Goal: Information Seeking & Learning: Learn about a topic

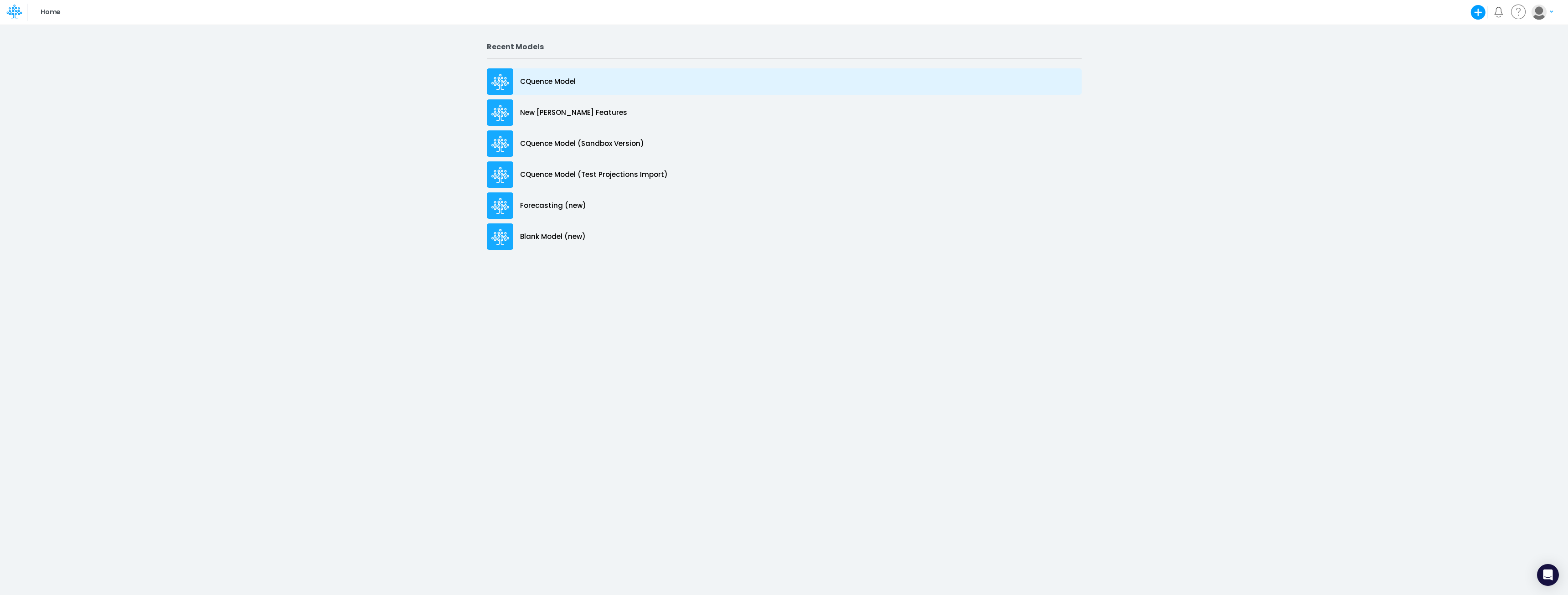
click at [544, 83] on p "CQuence Model" at bounding box center [547, 82] width 55 height 10
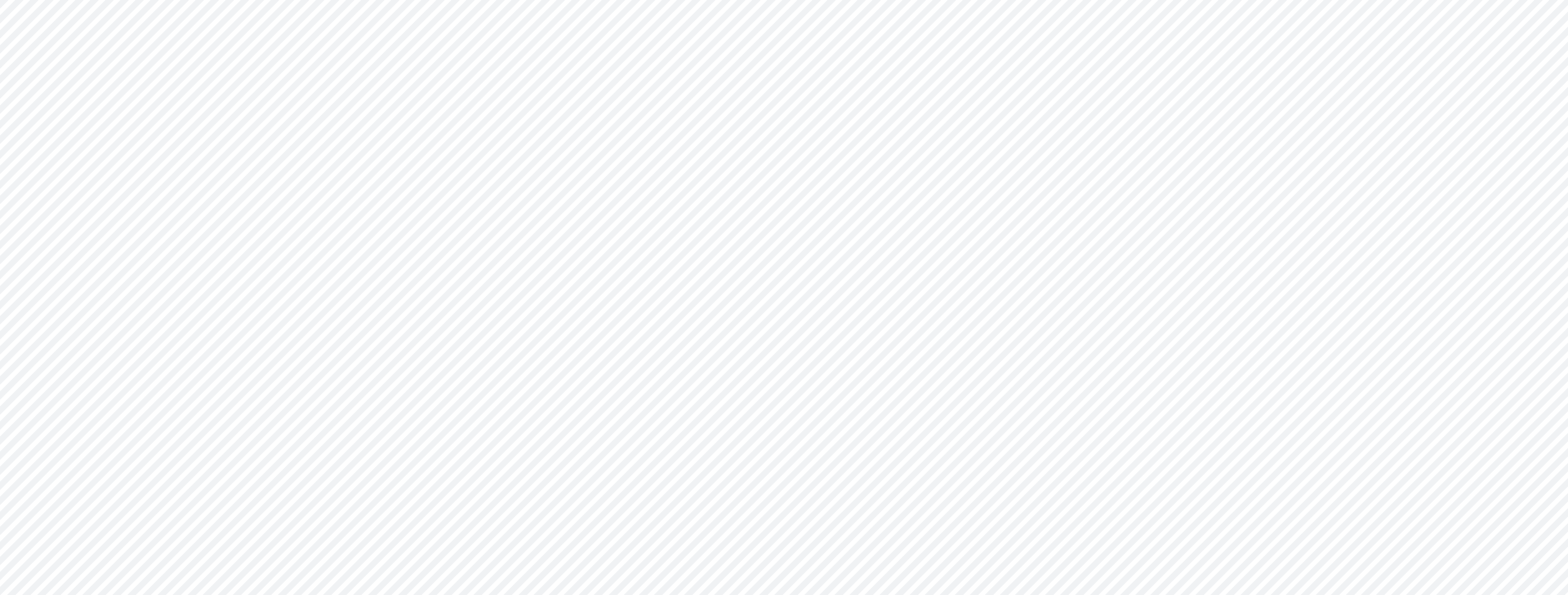
type input "Consolidated All by Month"
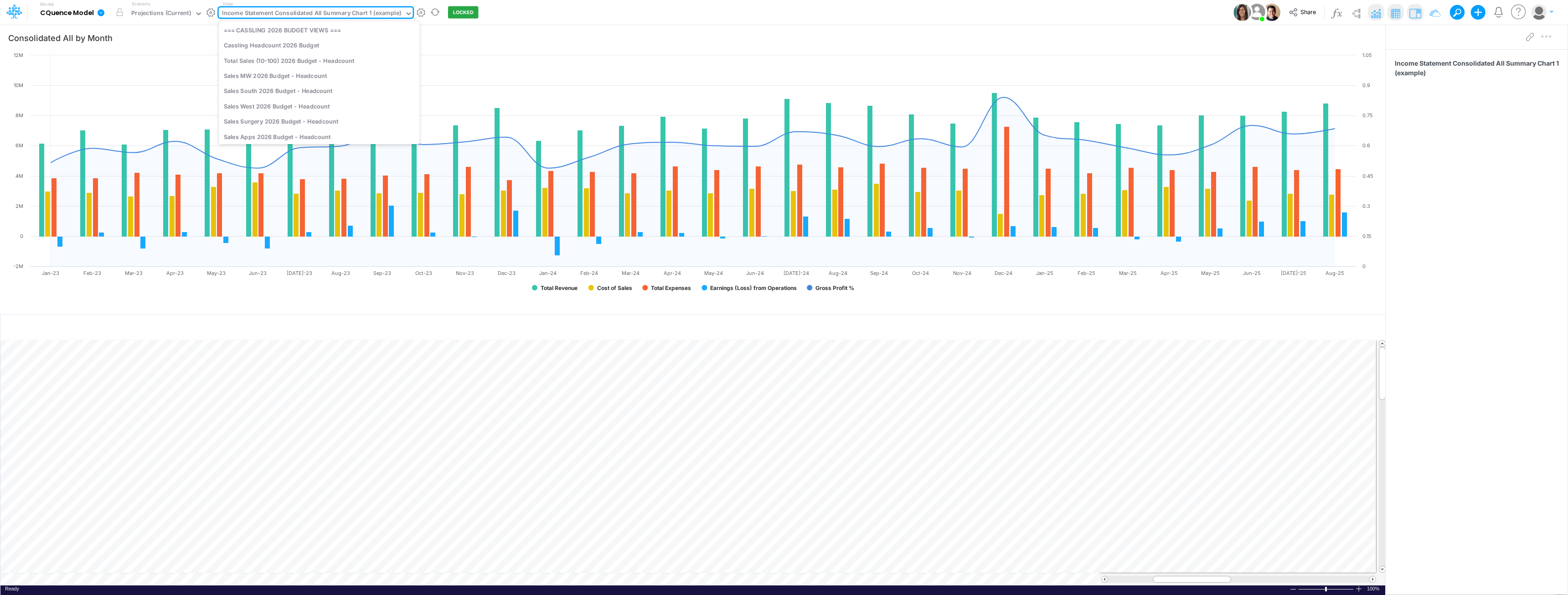
click at [306, 11] on div "Income Statement Consolidated All Summary Chart 1 (example)" at bounding box center [312, 13] width 179 height 10
type input "projection"
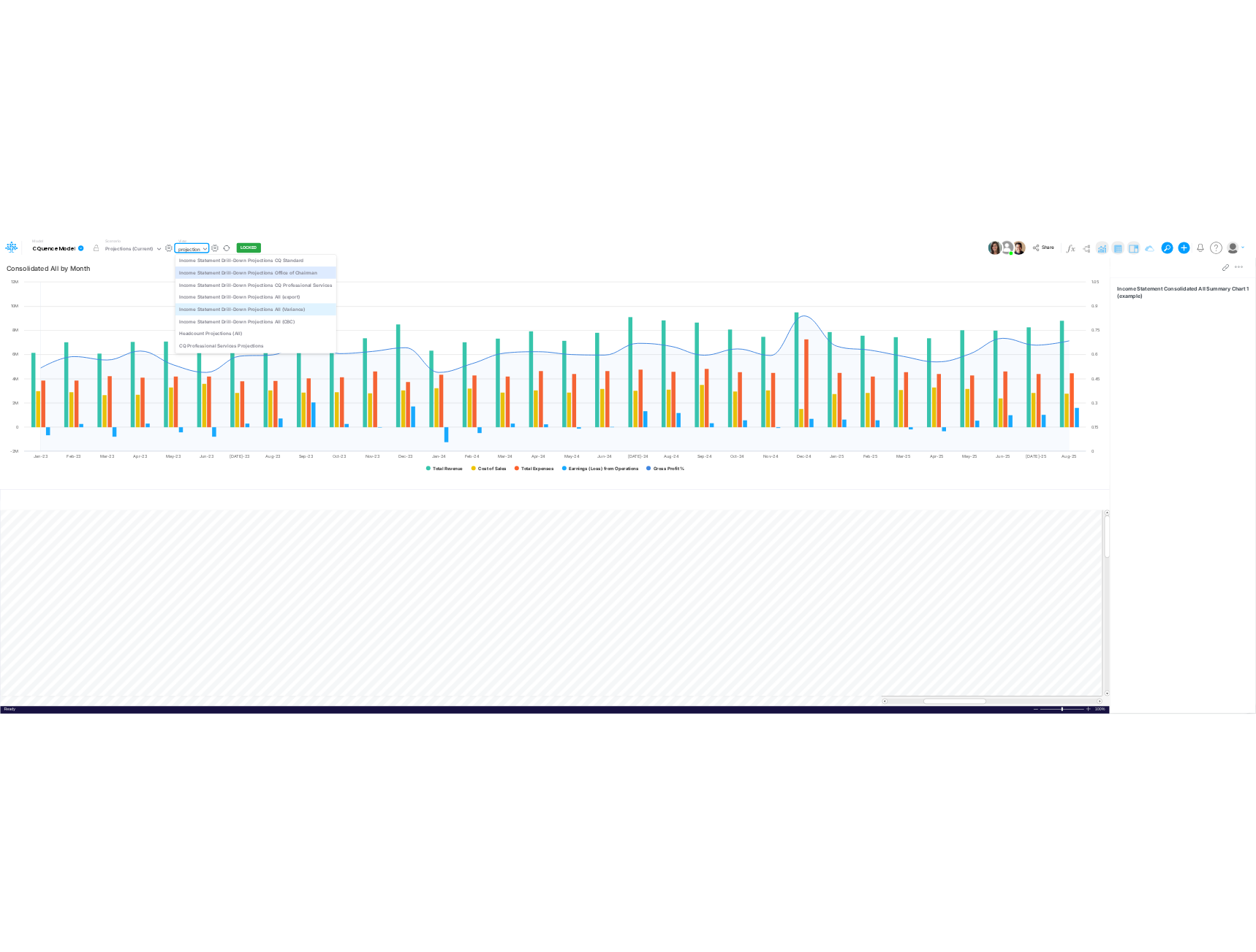
scroll to position [0, 0]
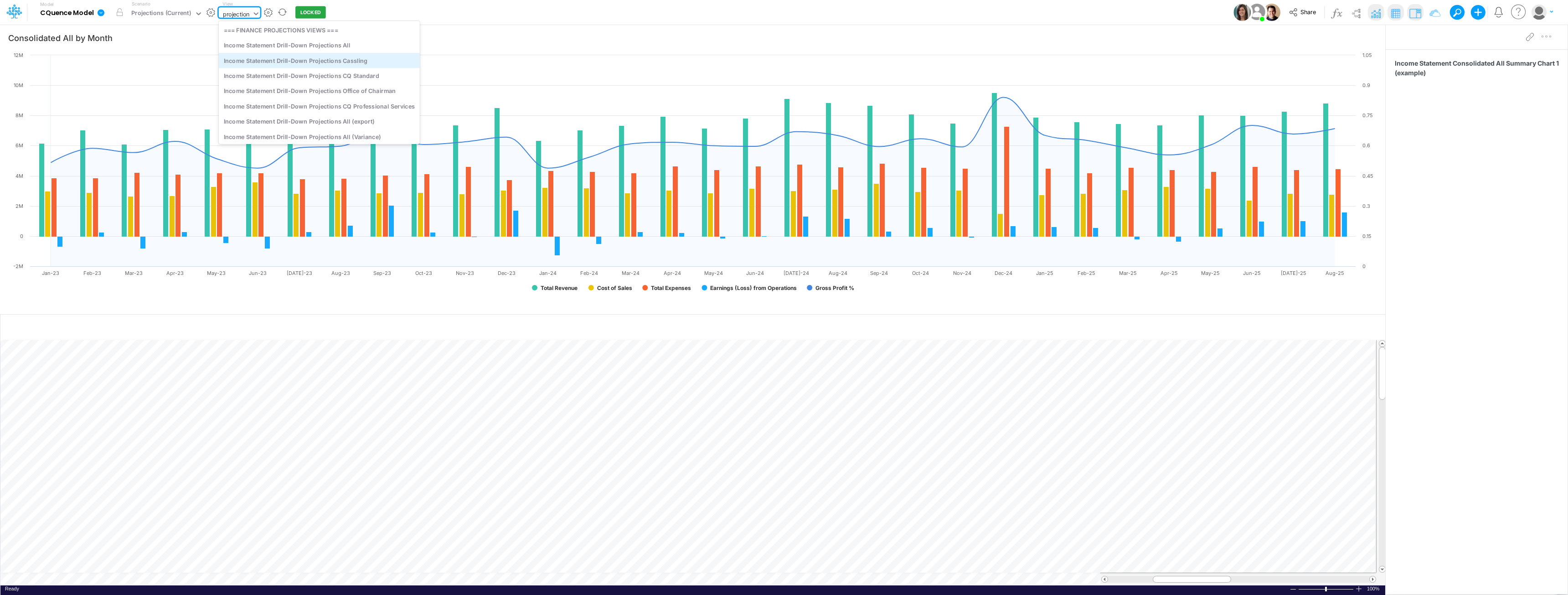
click at [349, 60] on div "Income Statement Drill-Down Projections Cassling" at bounding box center [319, 60] width 201 height 15
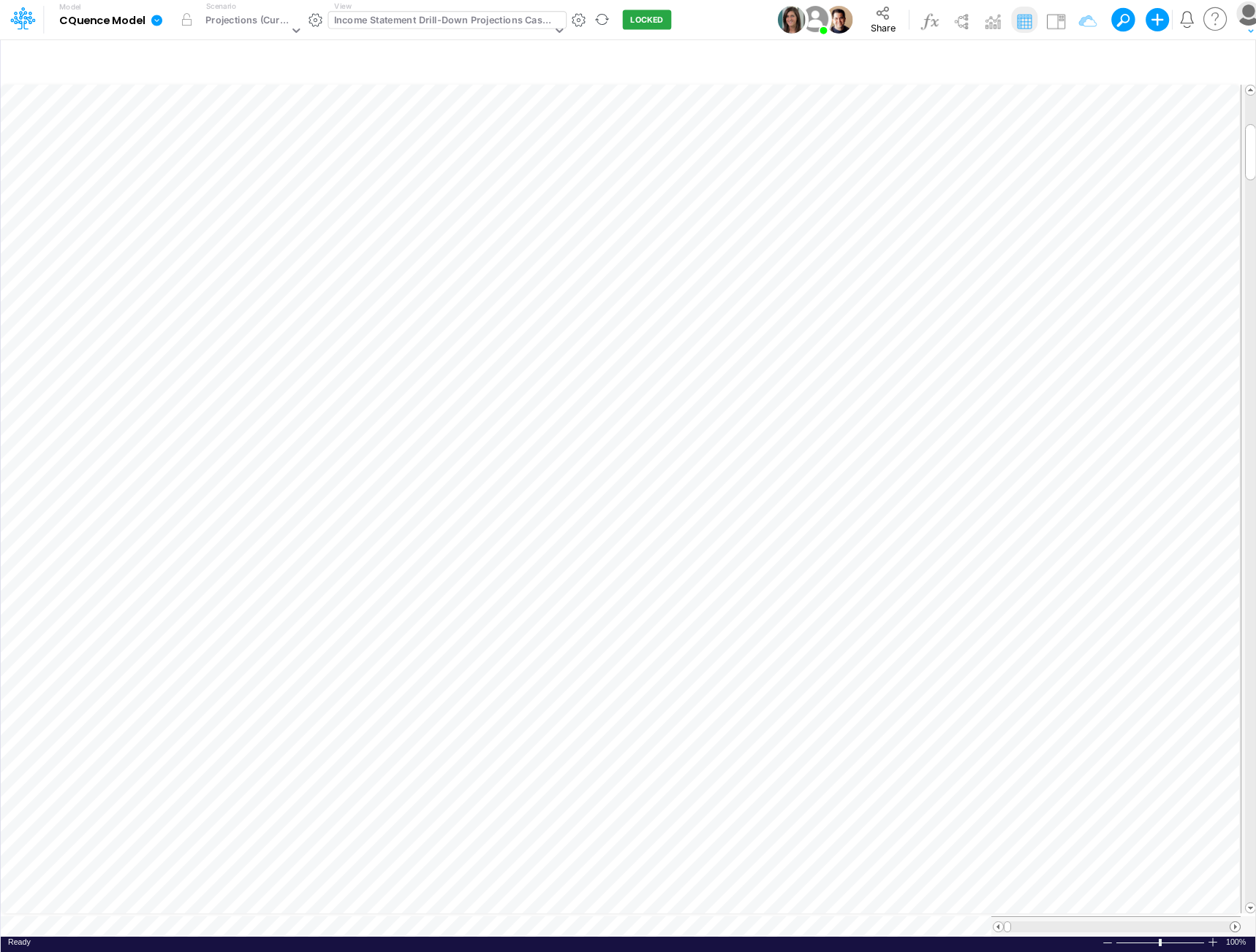
click at [1235, 923] on span at bounding box center [1235, 928] width 10 height 10
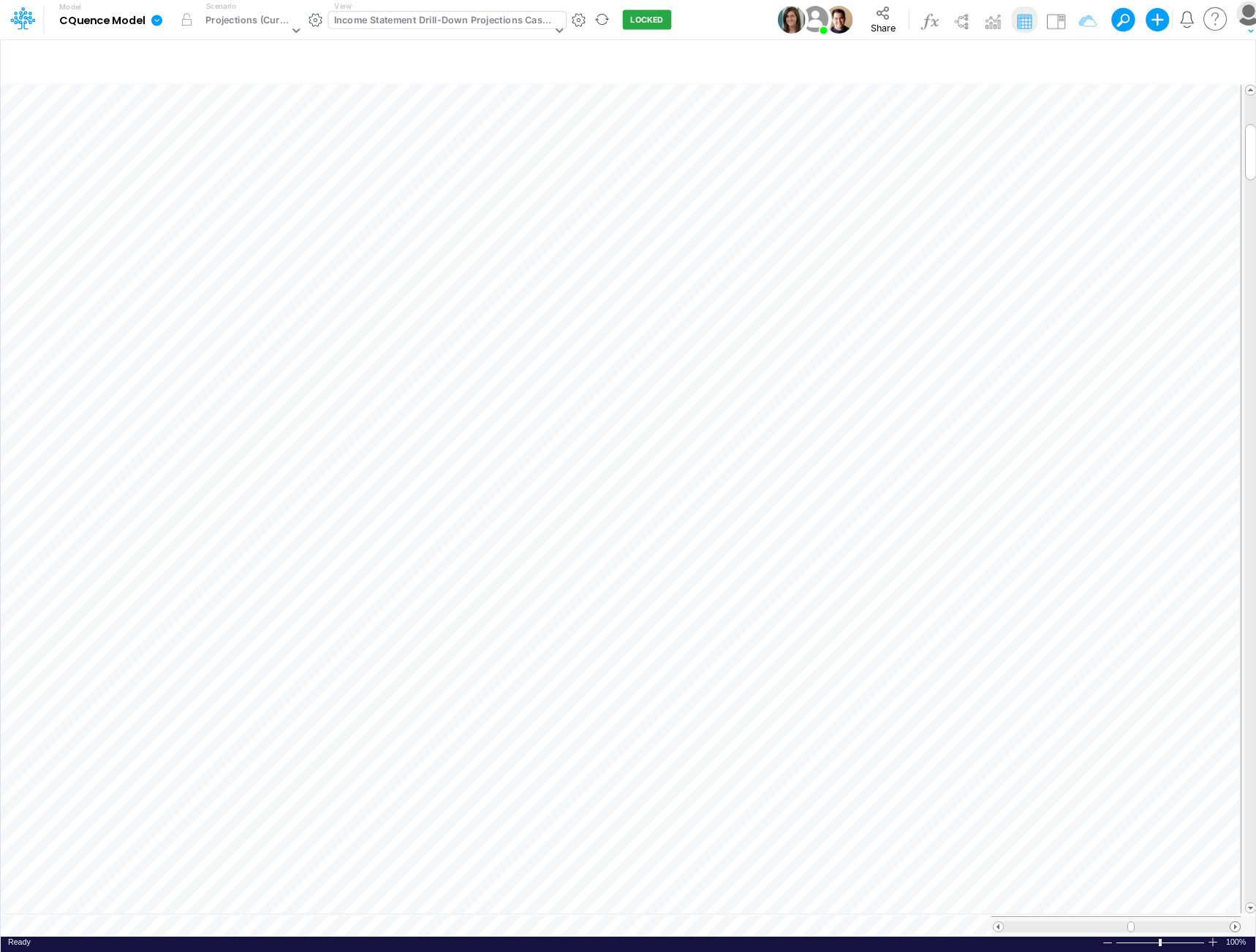
click at [1235, 923] on span at bounding box center [1235, 928] width 10 height 10
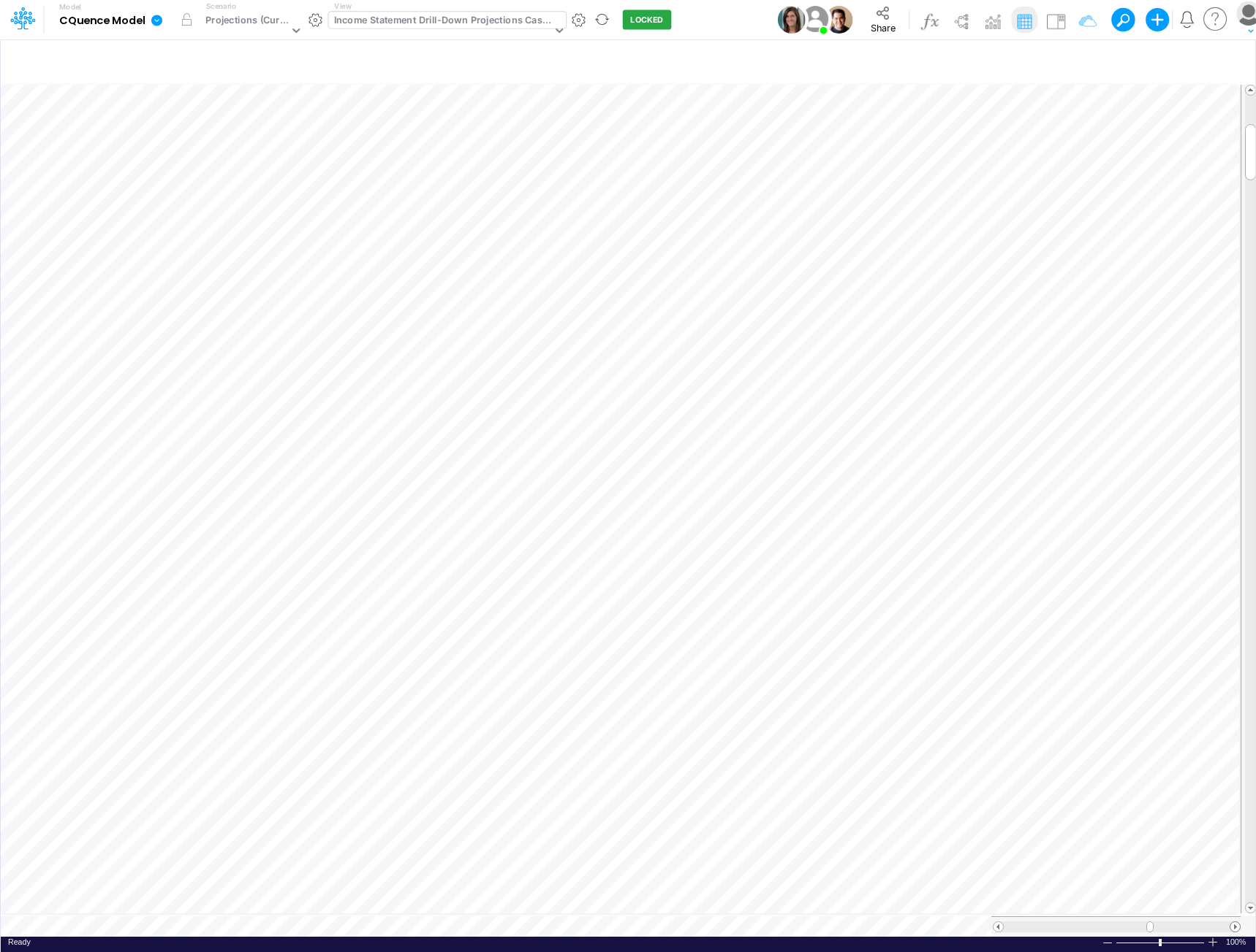
click at [1235, 923] on span at bounding box center [1235, 928] width 10 height 10
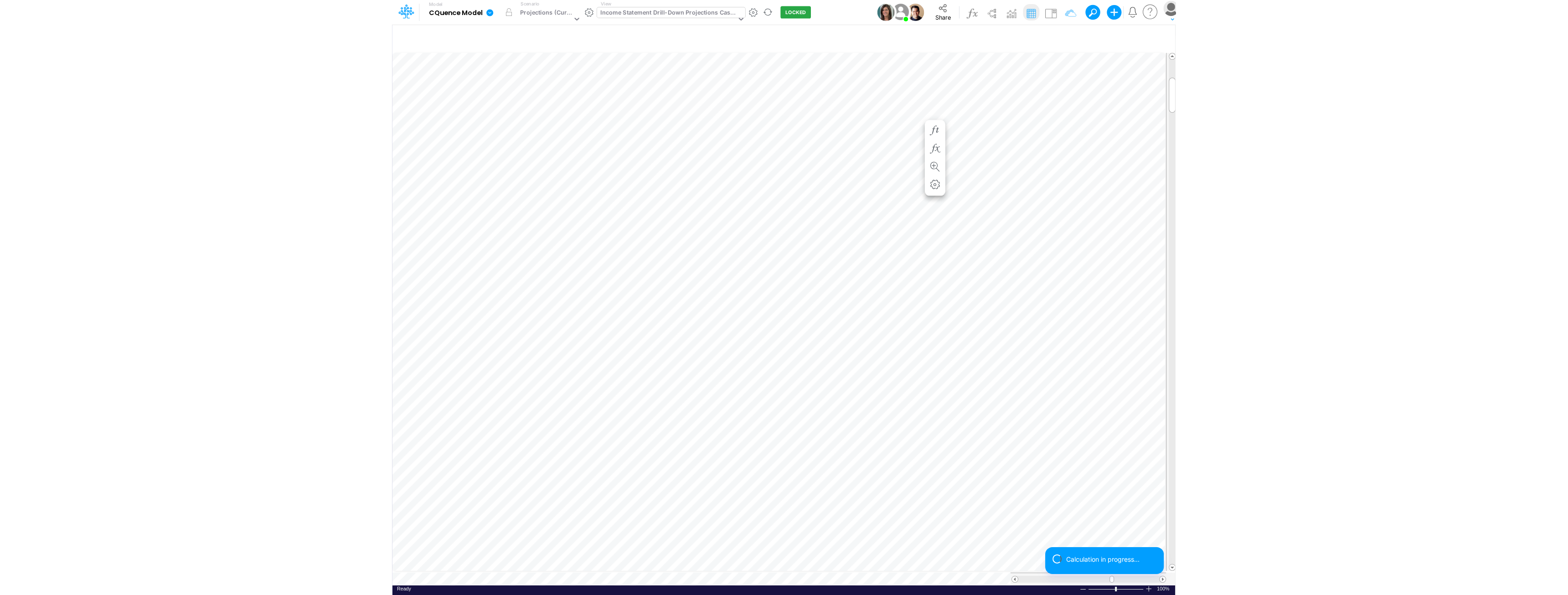
scroll to position [4, 1]
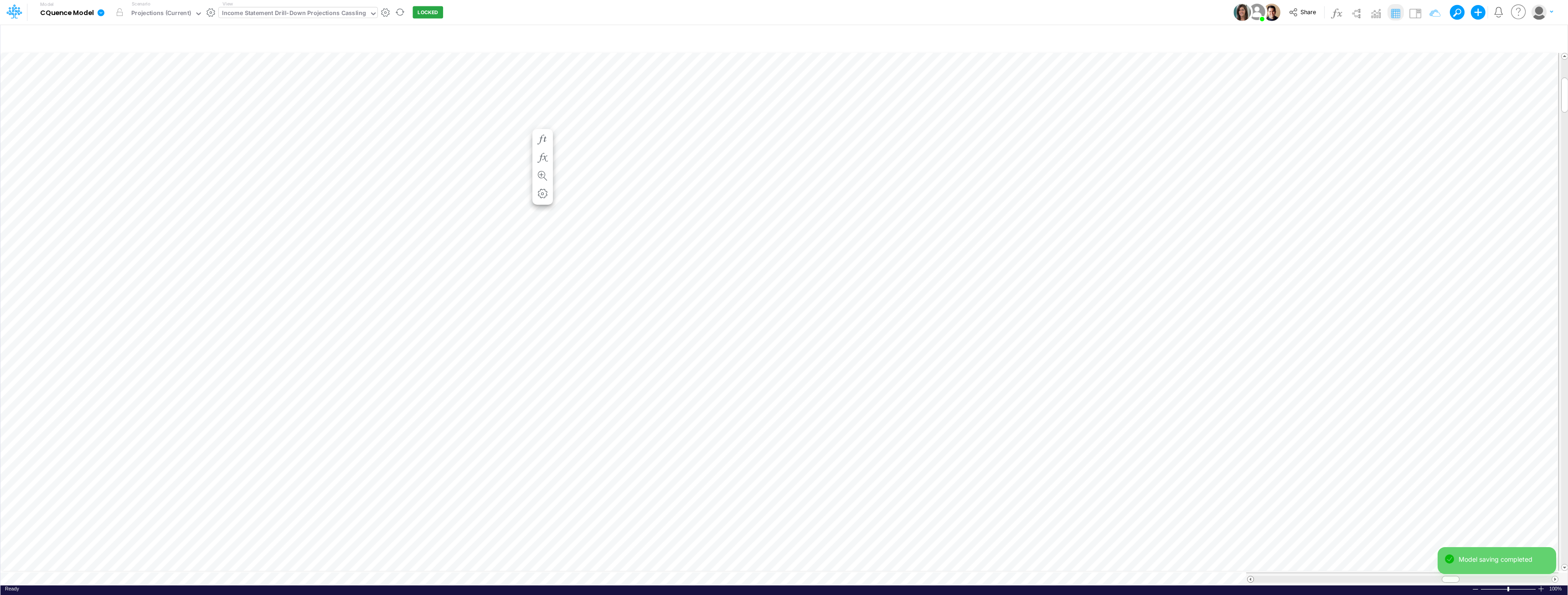
click at [1251, 577] on span at bounding box center [1251, 580] width 6 height 6
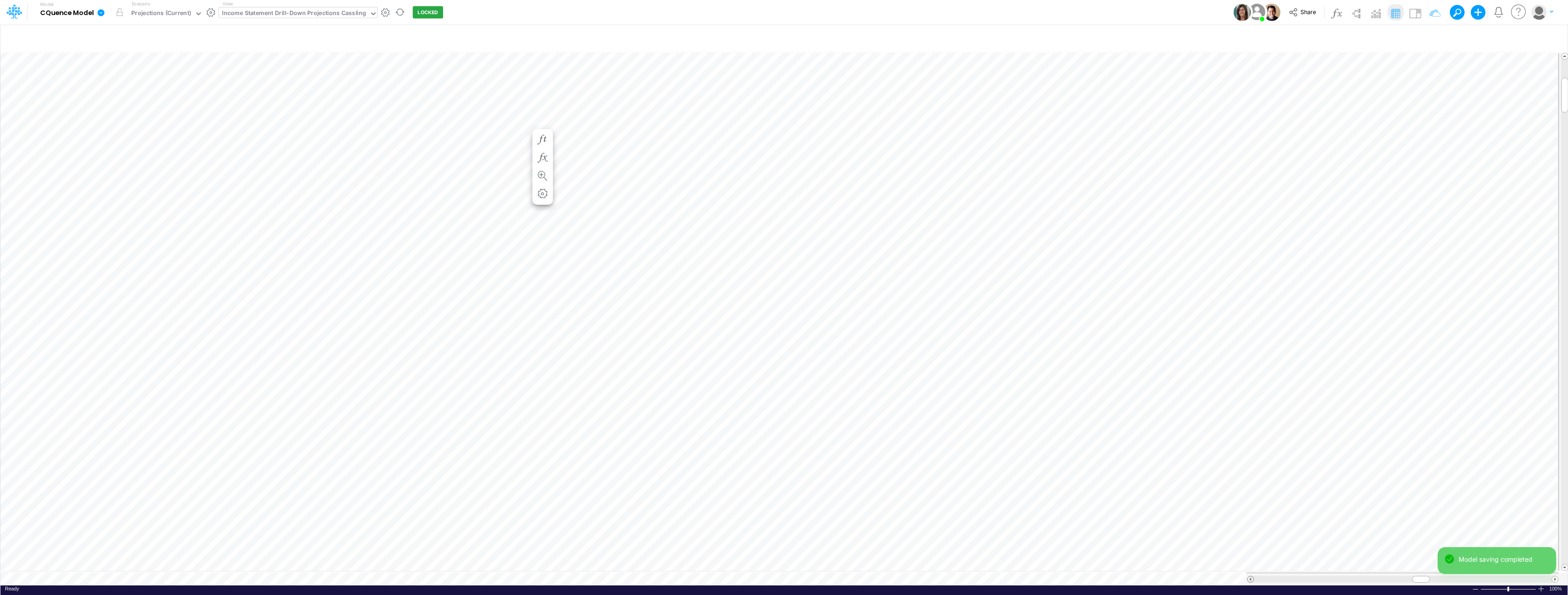
click at [1251, 577] on span at bounding box center [1251, 580] width 6 height 6
click at [348, 10] on div "Income Statement Drill-Down Projections Cassling" at bounding box center [294, 13] width 144 height 10
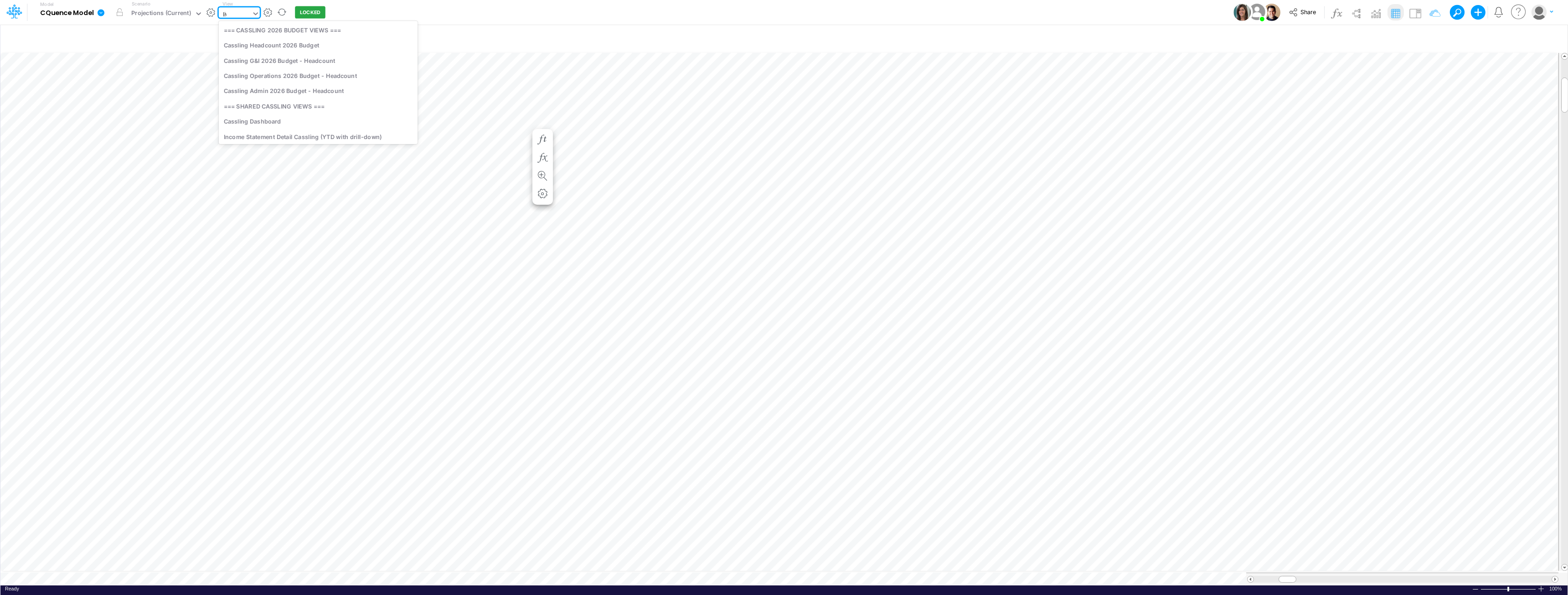
type input "live"
click at [1548, 37] on icon "button" at bounding box center [1550, 38] width 13 height 10
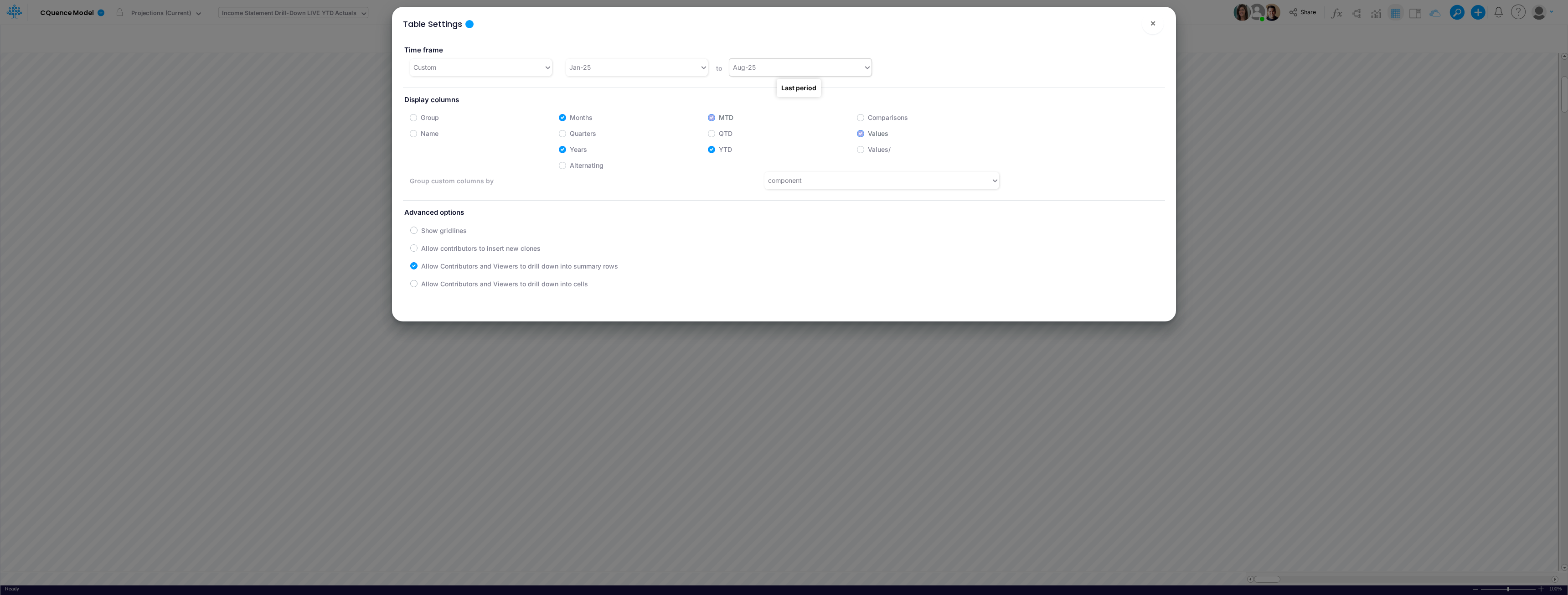
click at [752, 69] on div "Aug-25" at bounding box center [744, 68] width 23 height 10
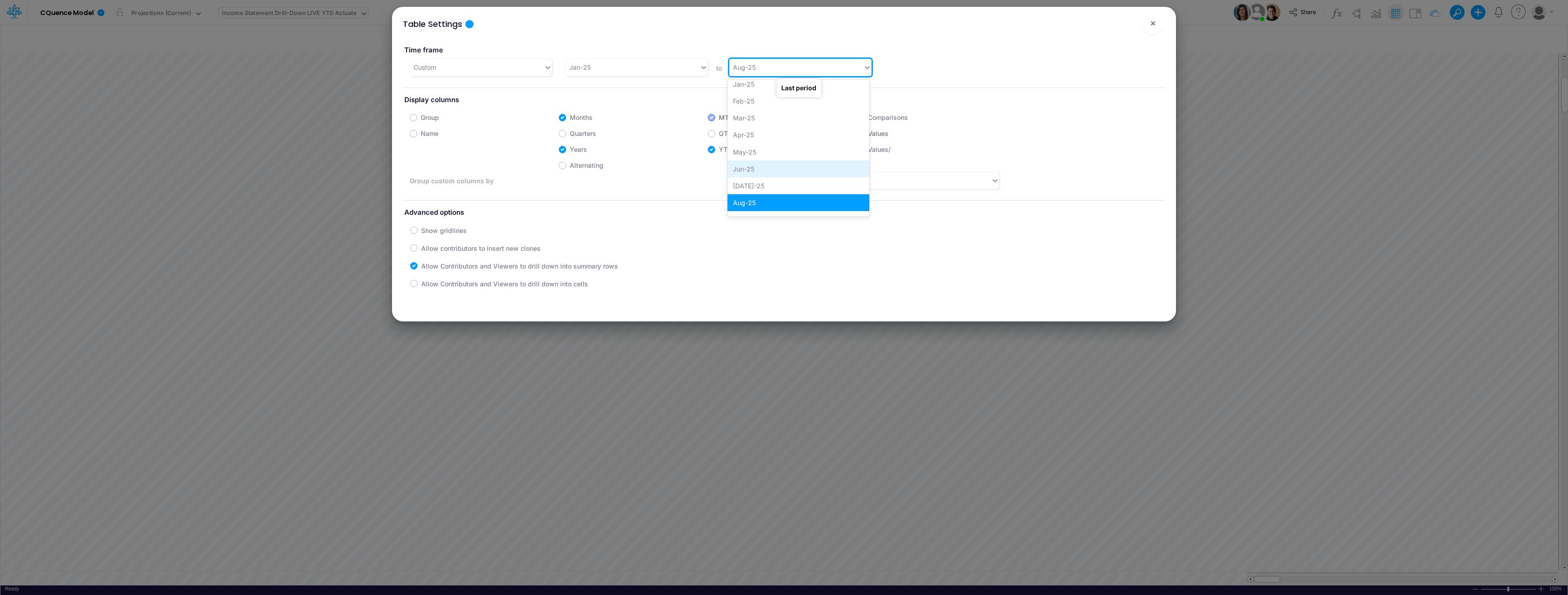
scroll to position [457, 0]
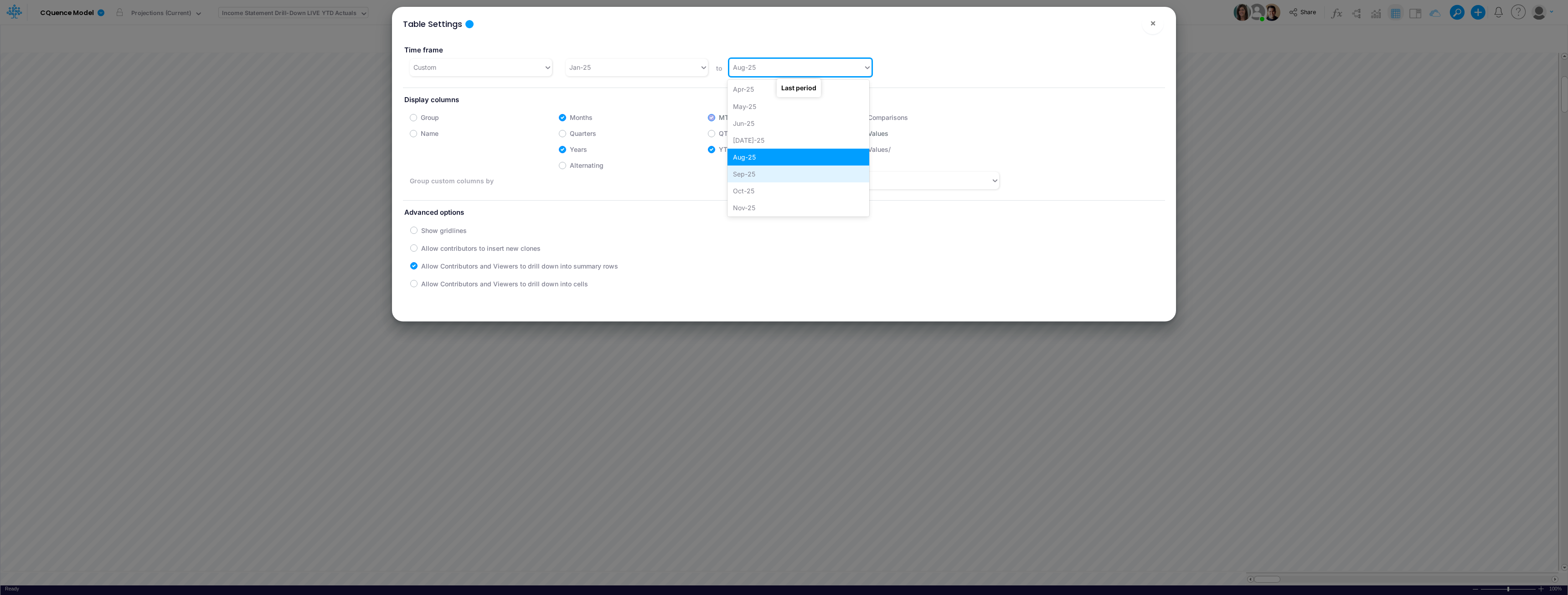
click at [745, 175] on div "Sep-25" at bounding box center [798, 174] width 141 height 17
click at [1153, 23] on span "×" at bounding box center [1153, 23] width 6 height 11
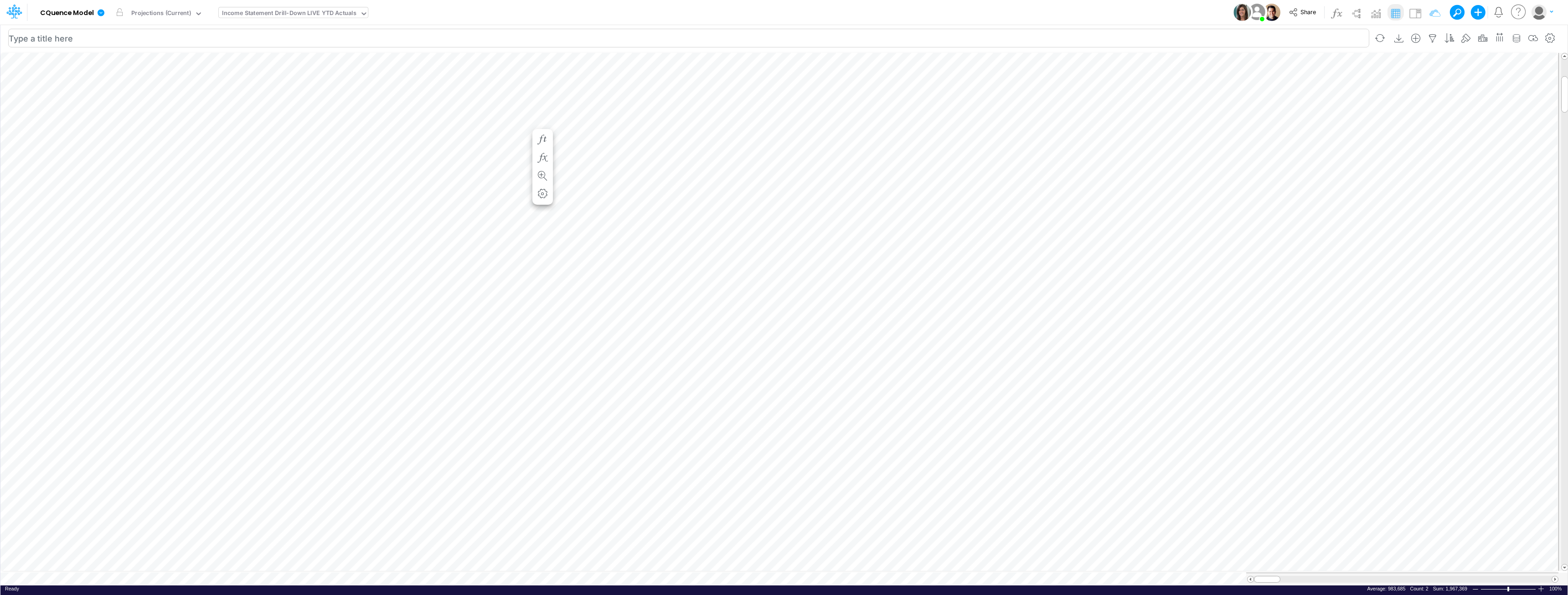
scroll to position [4, 1]
click at [172, 15] on div "Projections (Current)" at bounding box center [161, 13] width 60 height 10
click at [172, 12] on div "Projections (Current)" at bounding box center [161, 13] width 60 height 10
click at [172, 13] on div "Projections (Current)" at bounding box center [161, 13] width 60 height 10
click at [173, 12] on div "Projections (Current)" at bounding box center [161, 13] width 60 height 10
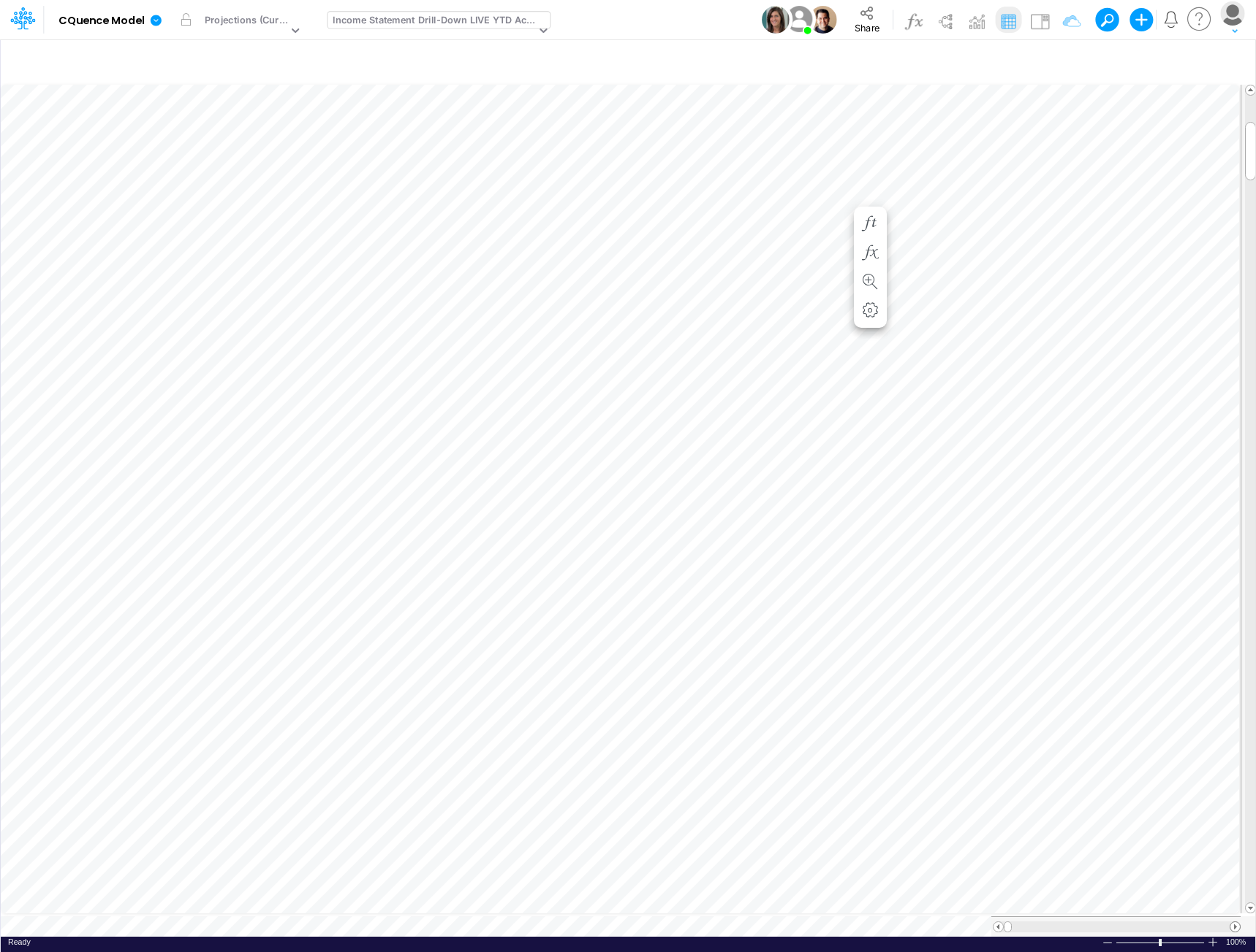
click at [1237, 923] on span at bounding box center [1235, 928] width 10 height 10
click at [1236, 923] on span at bounding box center [1235, 928] width 10 height 10
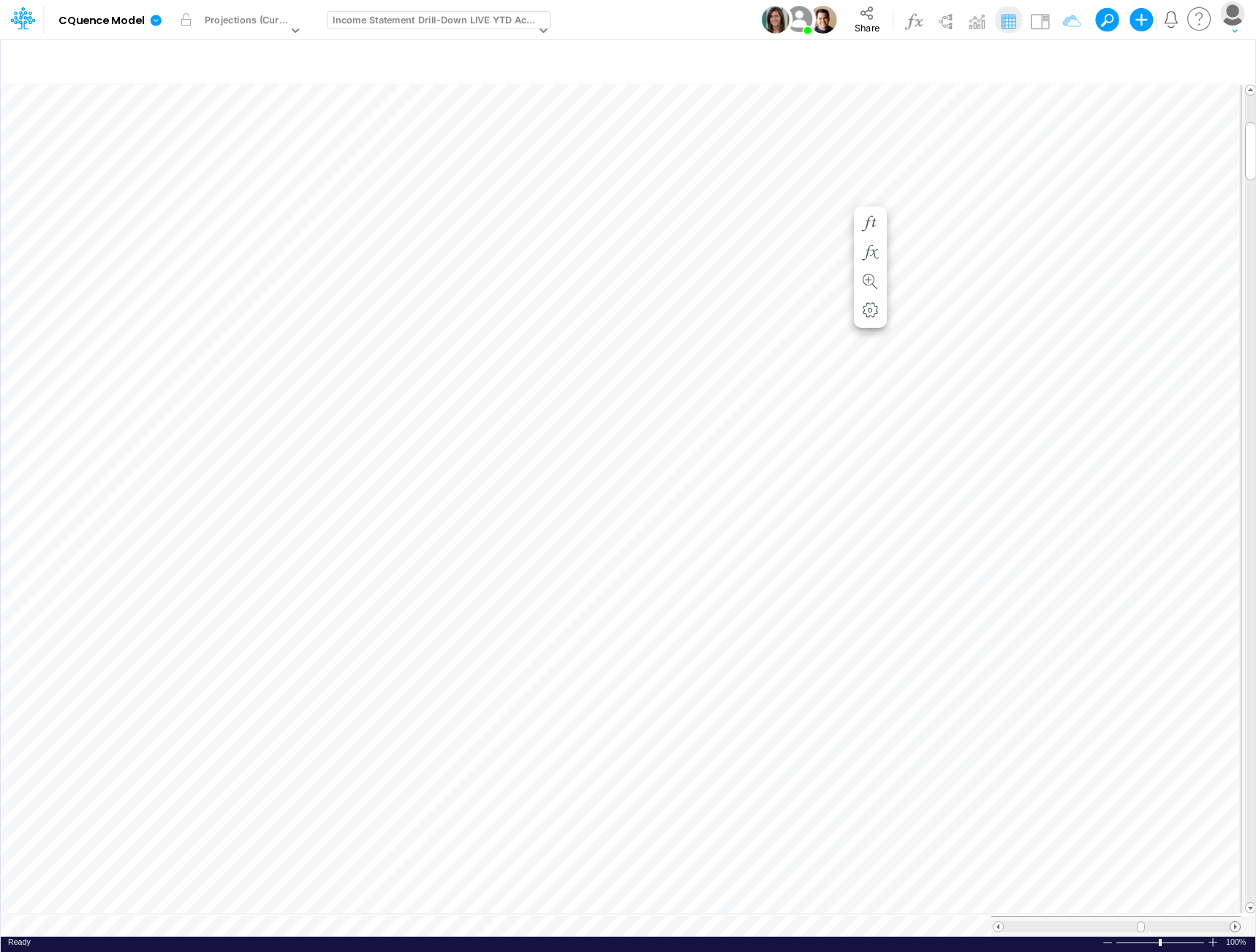
click at [1236, 923] on span at bounding box center [1235, 928] width 10 height 10
click at [259, 19] on div "Projections (Current)" at bounding box center [246, 20] width 83 height 17
click at [294, 27] on icon at bounding box center [295, 29] width 13 height 13
click at [294, 29] on icon at bounding box center [295, 29] width 13 height 13
click at [226, 21] on div "Projections (Current)" at bounding box center [246, 20] width 83 height 17
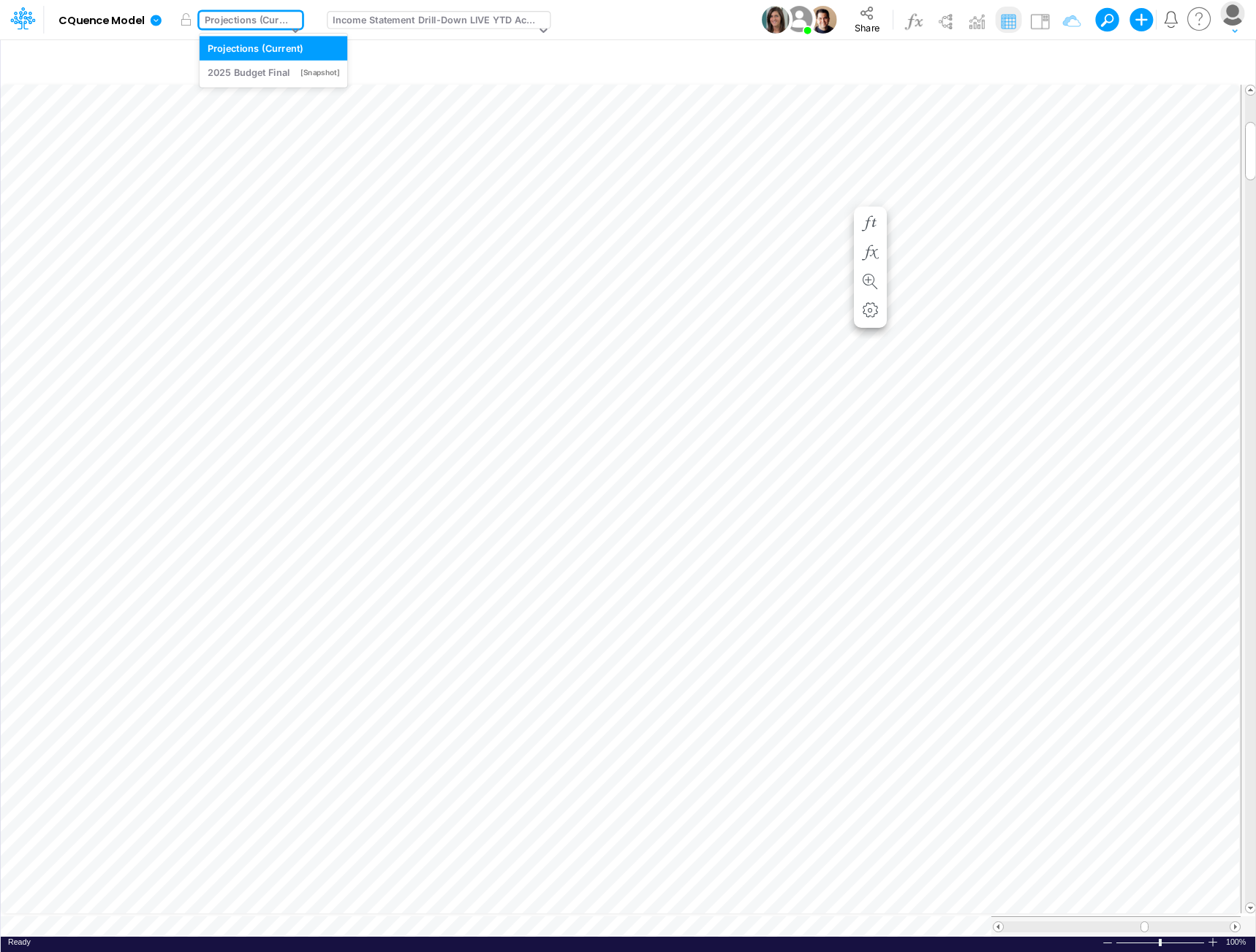
click at [409, 21] on div "Income Statement Drill-Down LIVE YTD Actuals" at bounding box center [433, 20] width 202 height 17
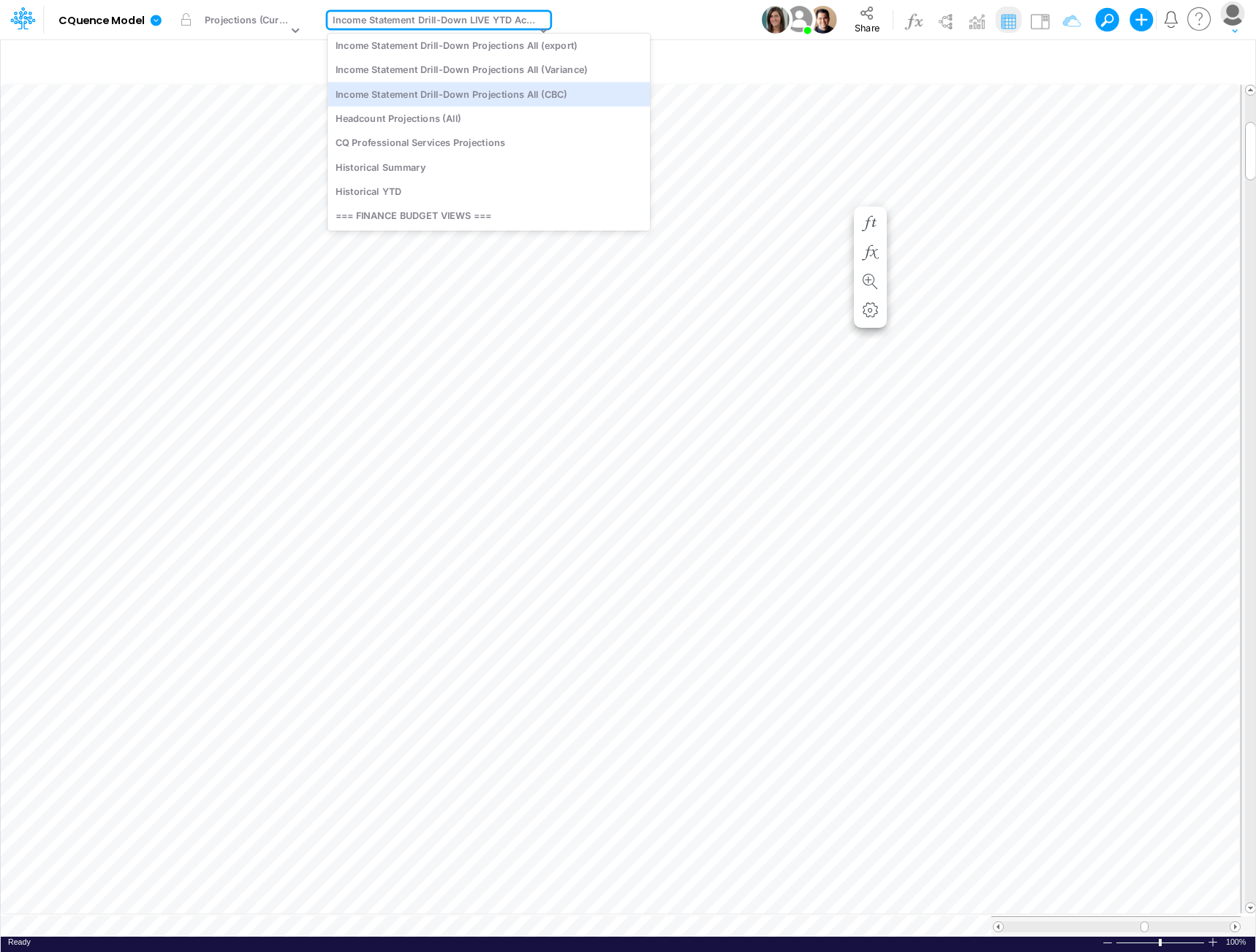
scroll to position [2101, 0]
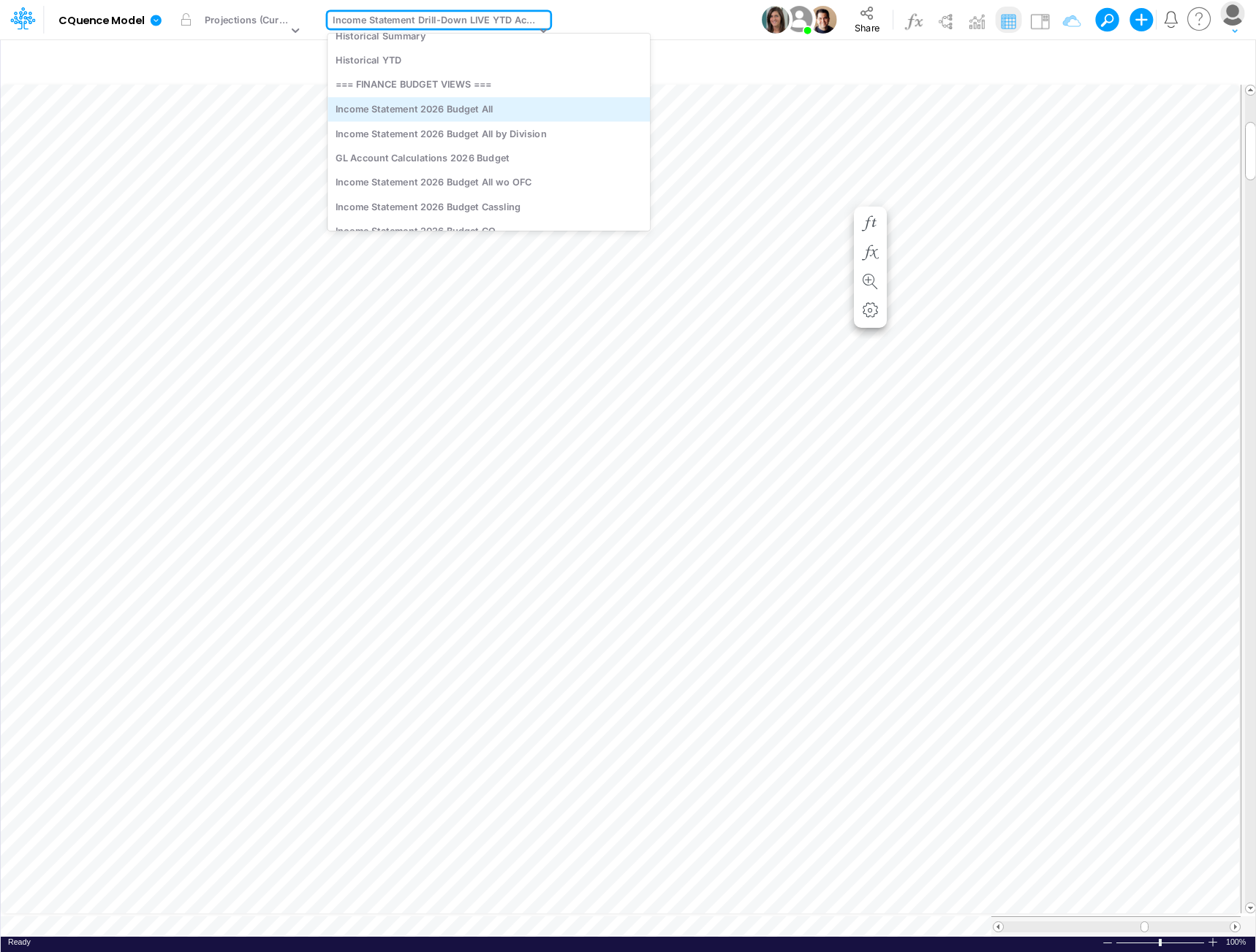
click at [406, 106] on div "Income Statement 2026 Budget All" at bounding box center [488, 109] width 322 height 24
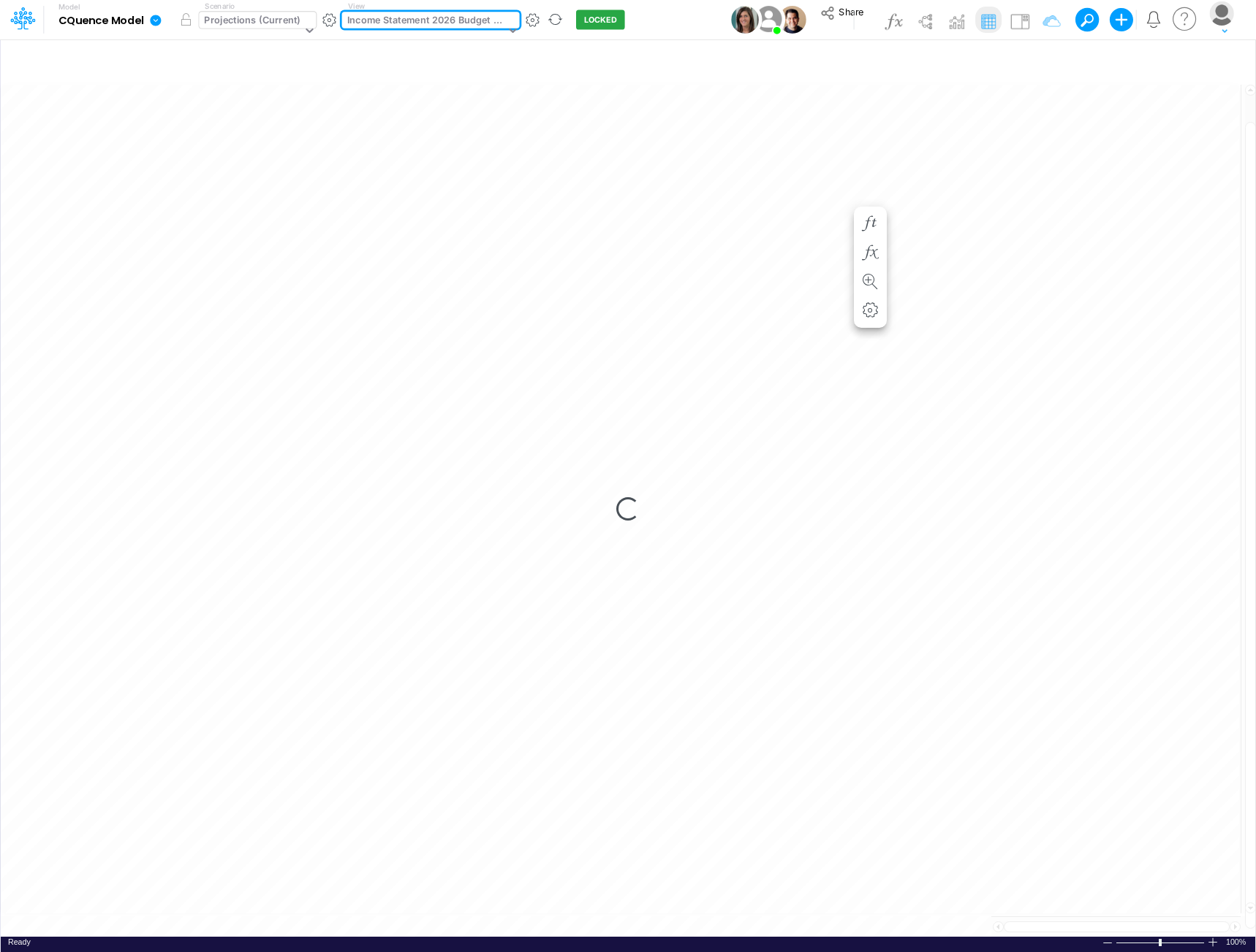
click at [307, 30] on icon at bounding box center [308, 30] width 7 height 4
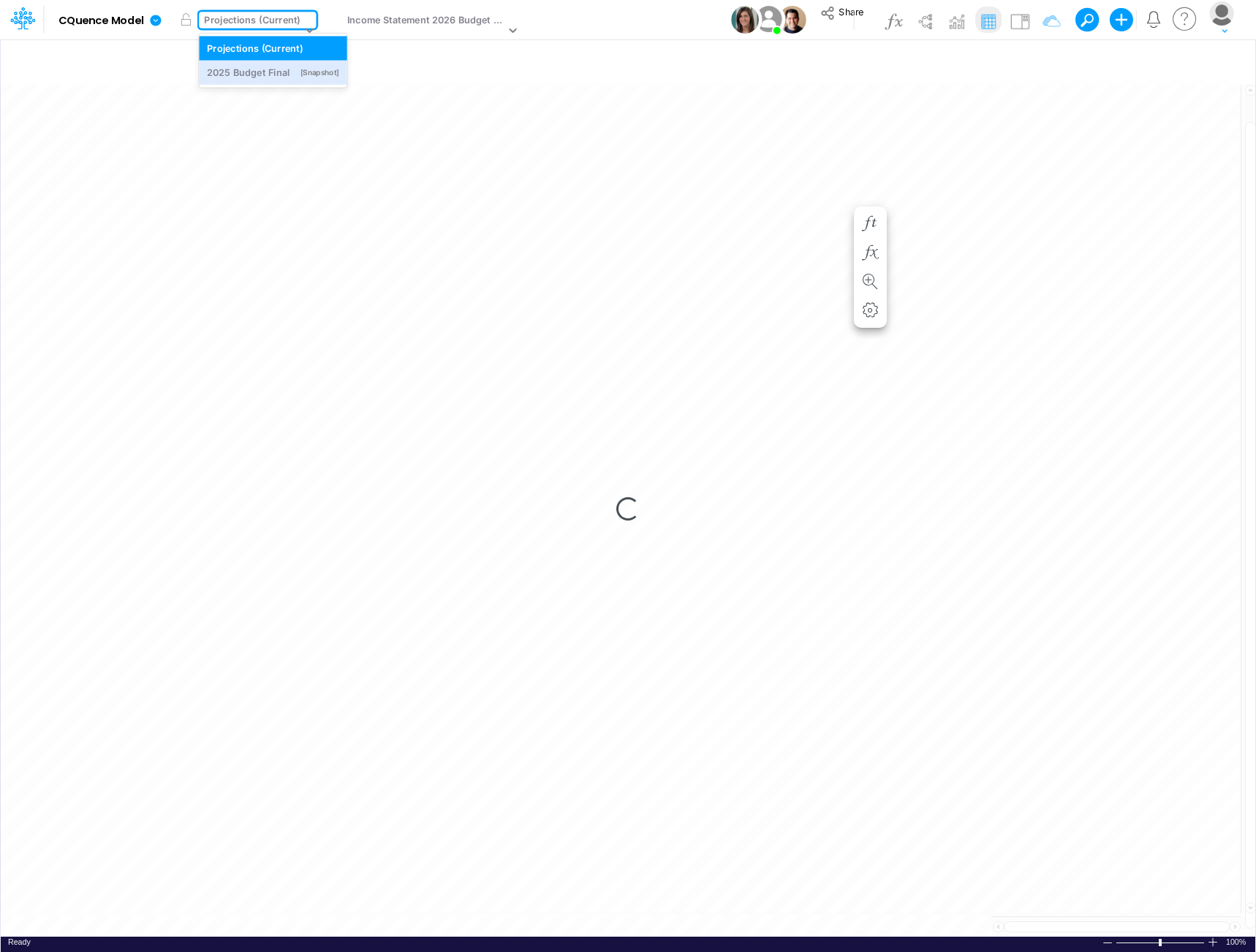
click at [259, 164] on div "Loading..." at bounding box center [628, 509] width 1254 height 855
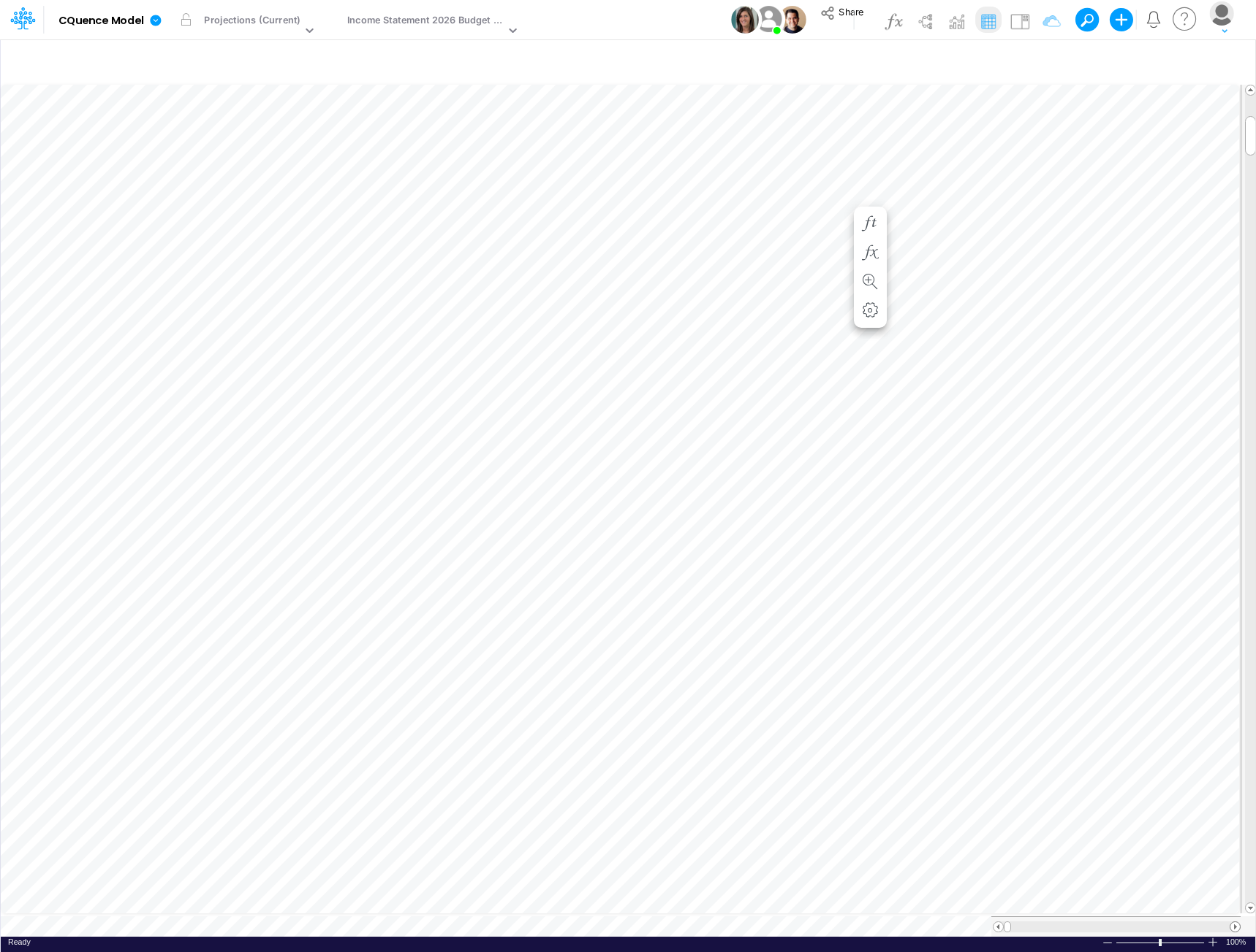
click at [1236, 923] on span at bounding box center [1235, 928] width 10 height 10
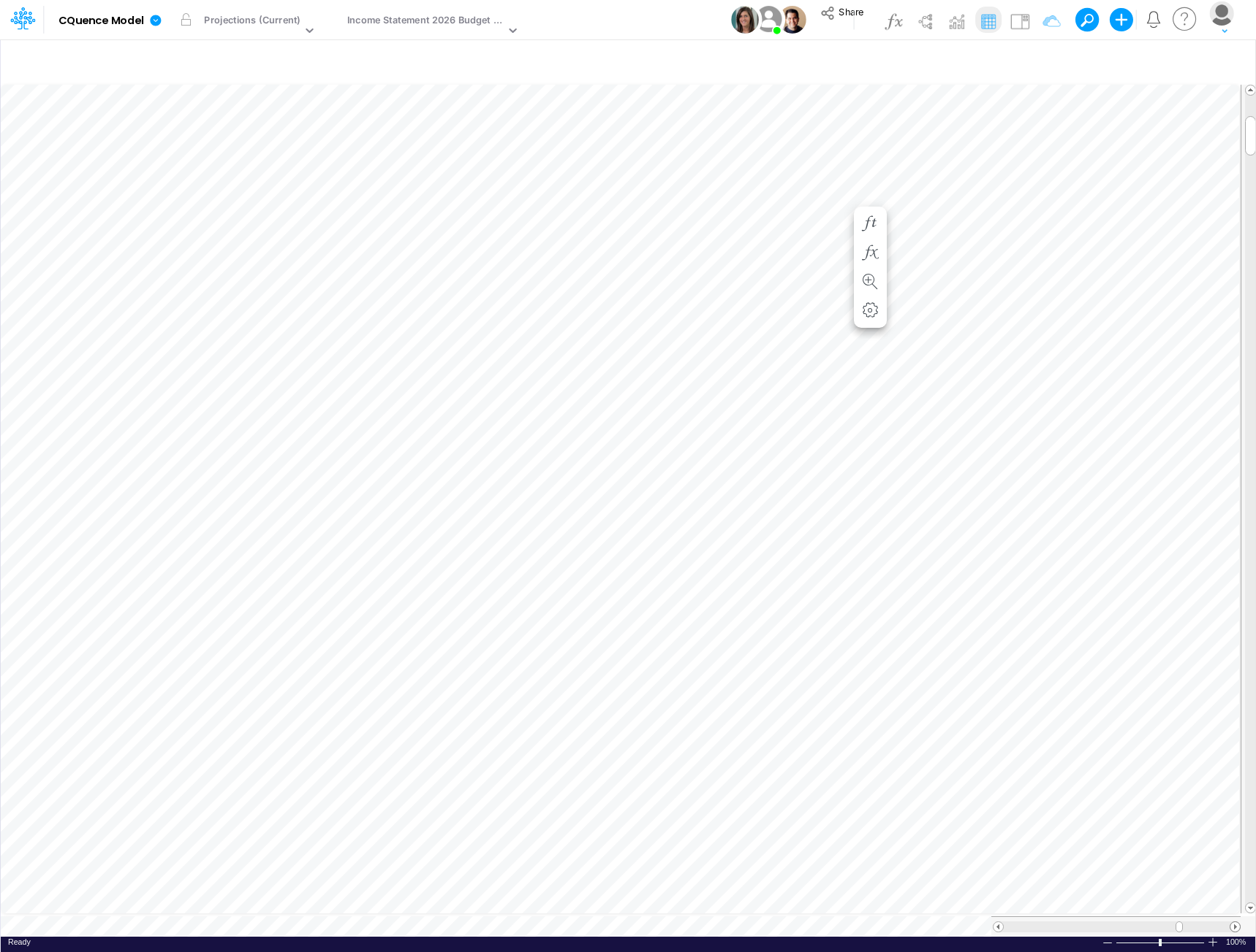
click at [1236, 923] on span at bounding box center [1235, 928] width 10 height 10
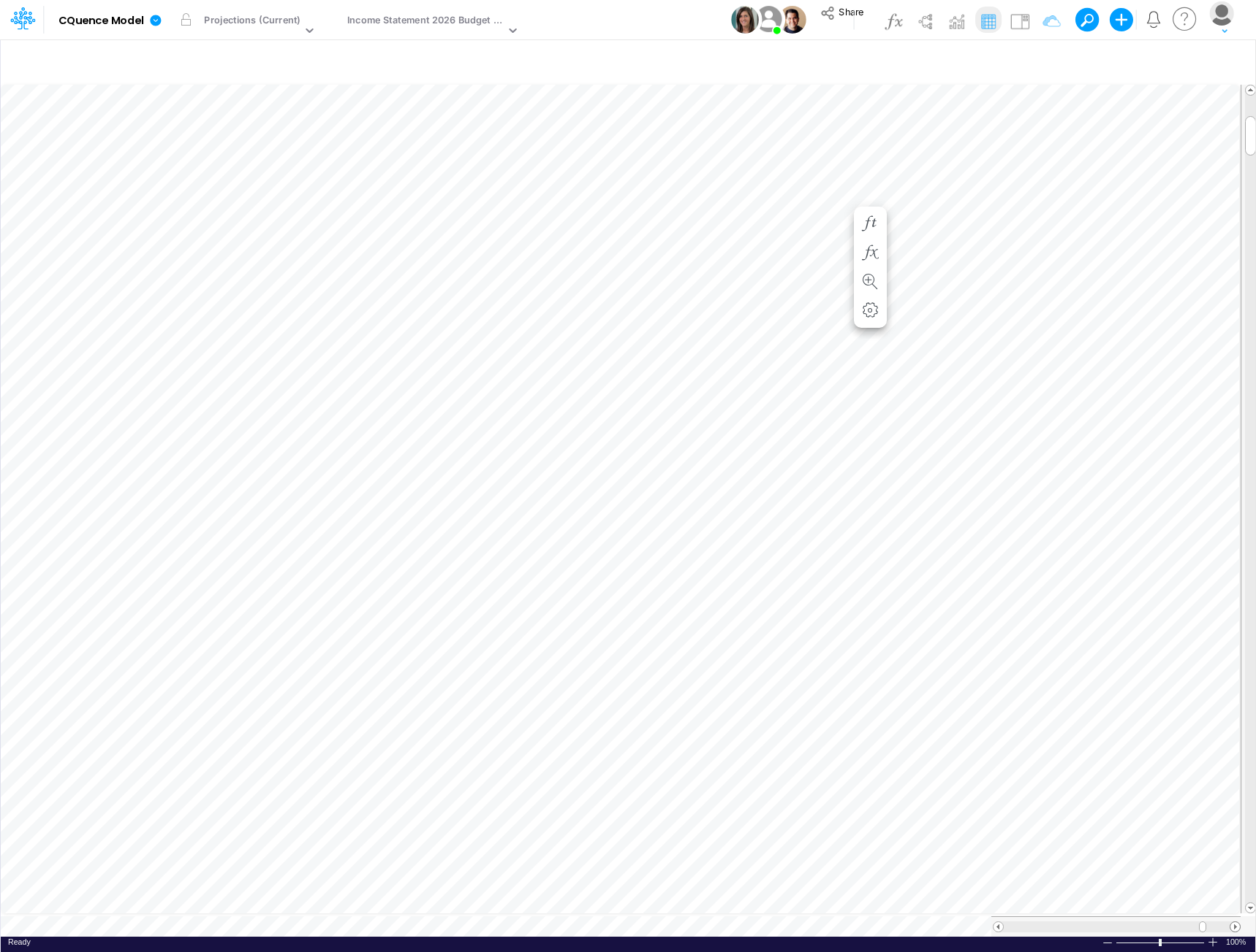
click at [1236, 923] on span at bounding box center [1235, 928] width 10 height 10
click at [995, 923] on span at bounding box center [998, 928] width 10 height 10
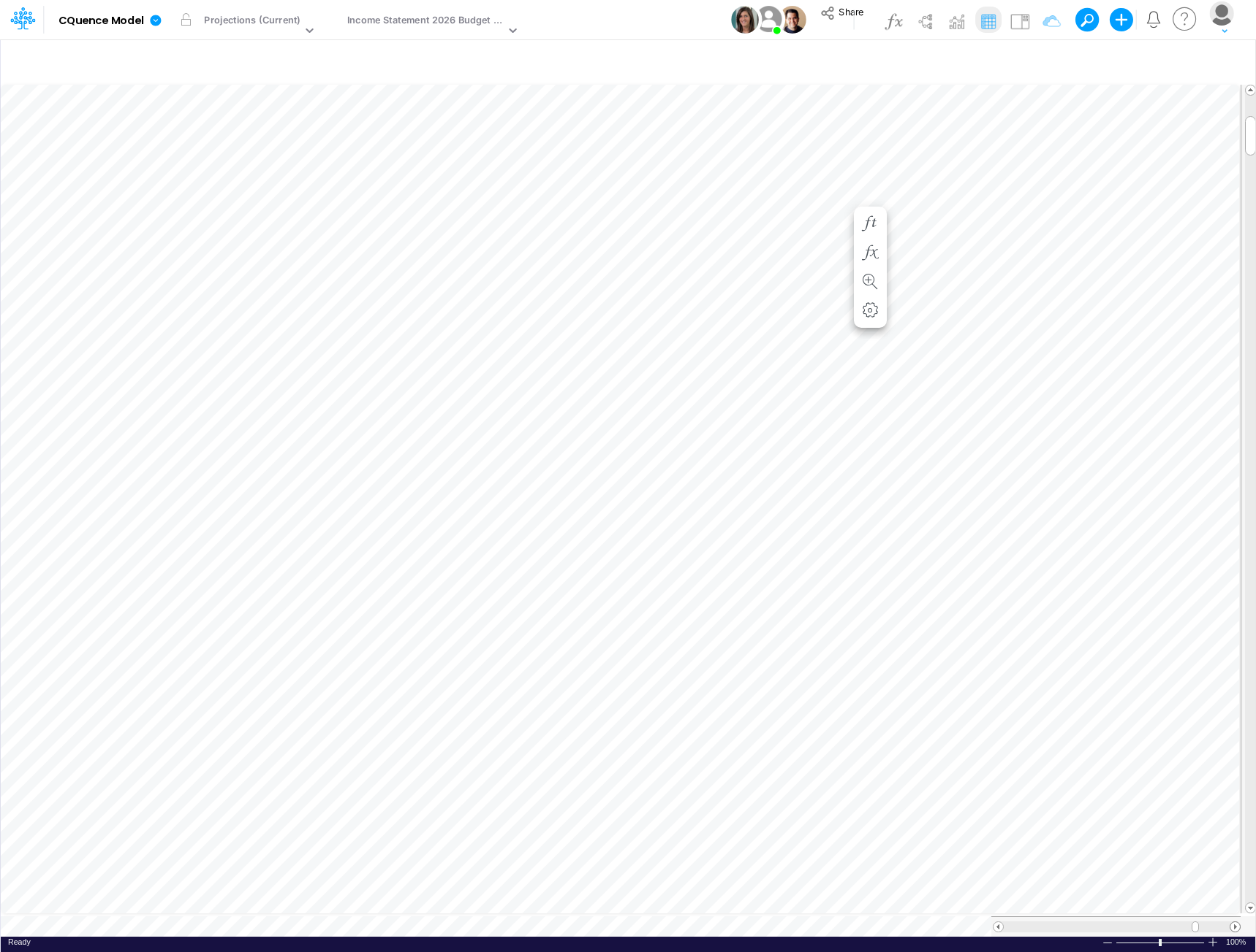
click at [1233, 923] on span at bounding box center [1235, 928] width 10 height 10
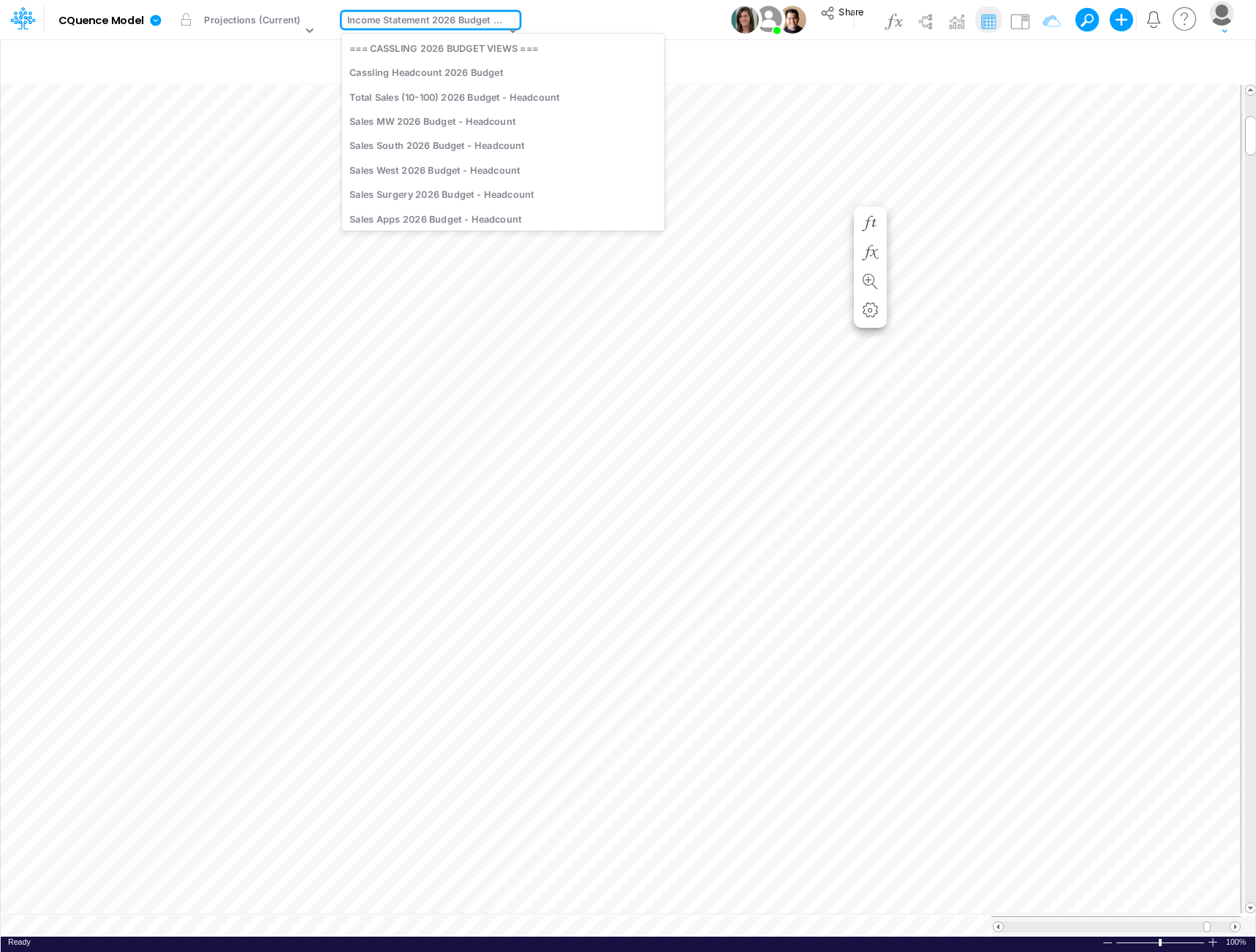
click at [456, 20] on div "Income Statement 2026 Budget All" at bounding box center [426, 20] width 158 height 17
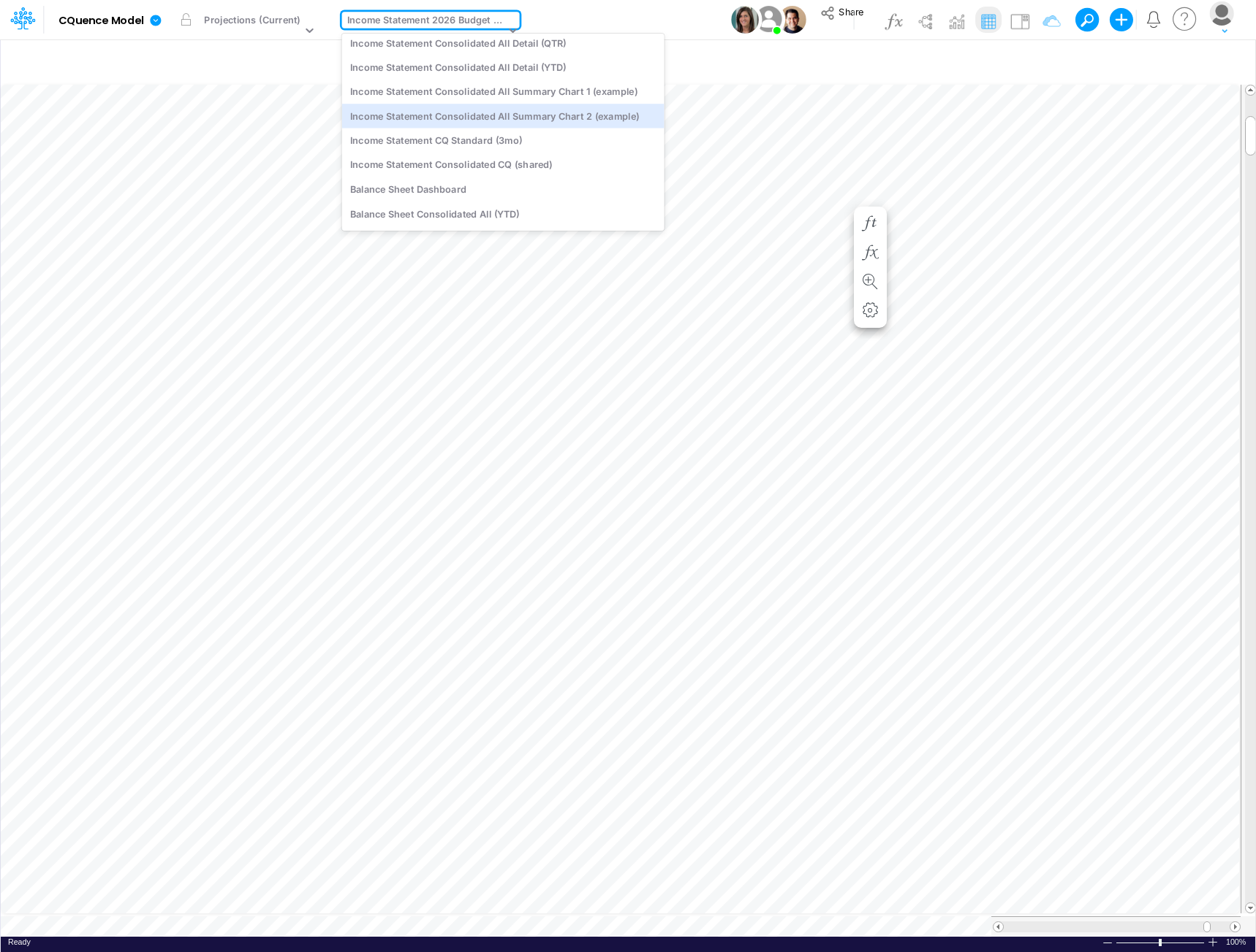
scroll to position [2572, 0]
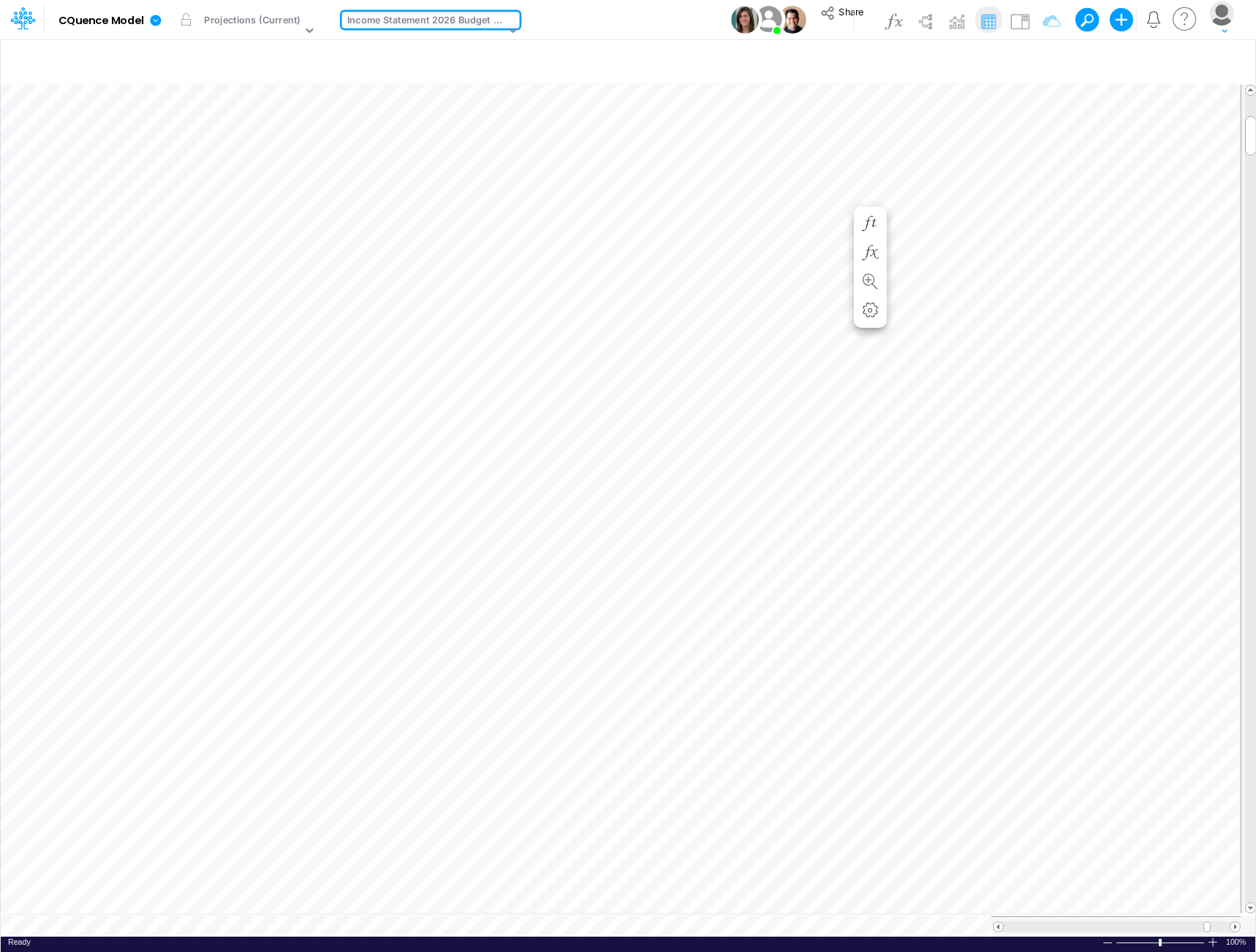
click at [423, 20] on div "Income Statement 2026 Budget All" at bounding box center [426, 20] width 158 height 17
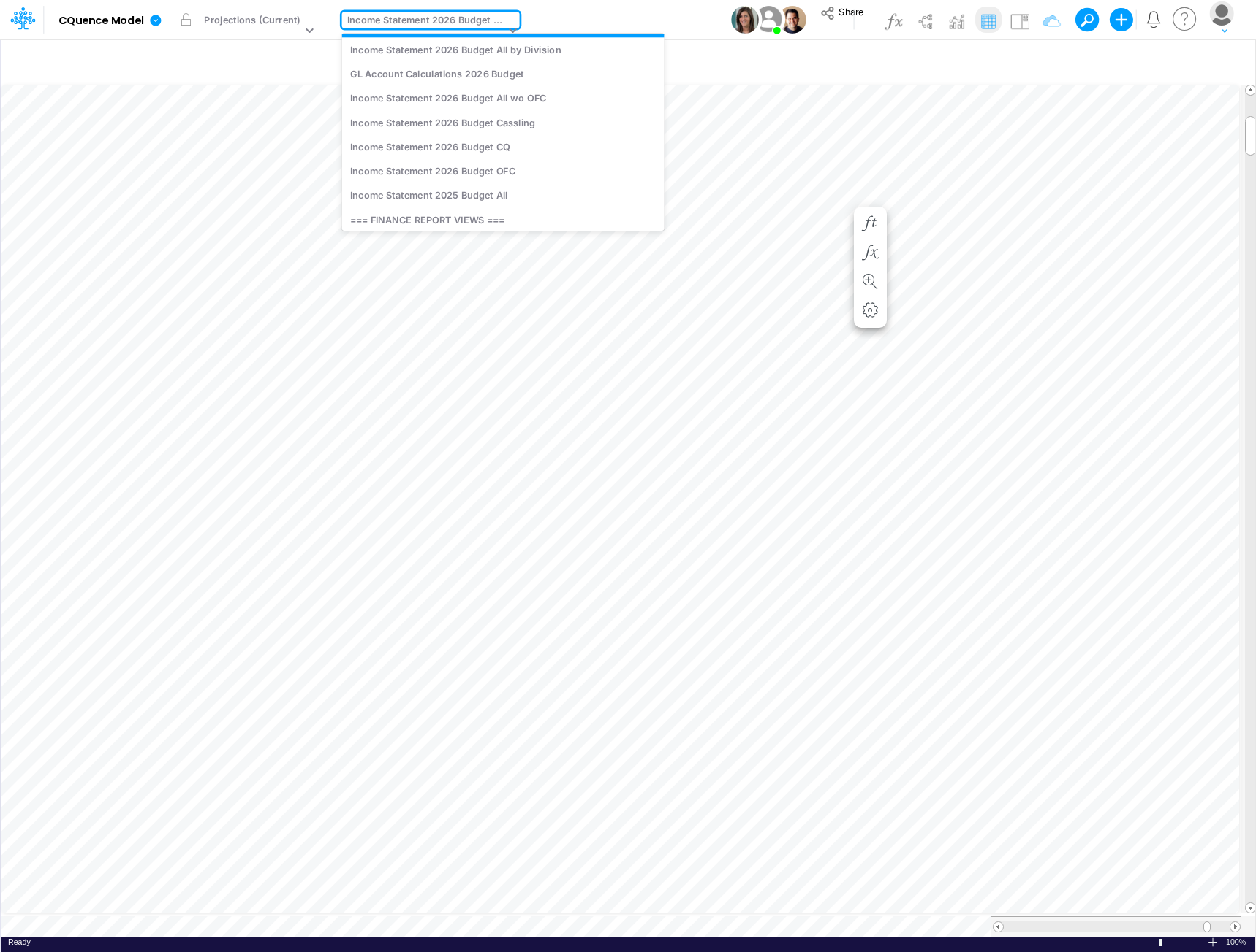
scroll to position [2207, 0]
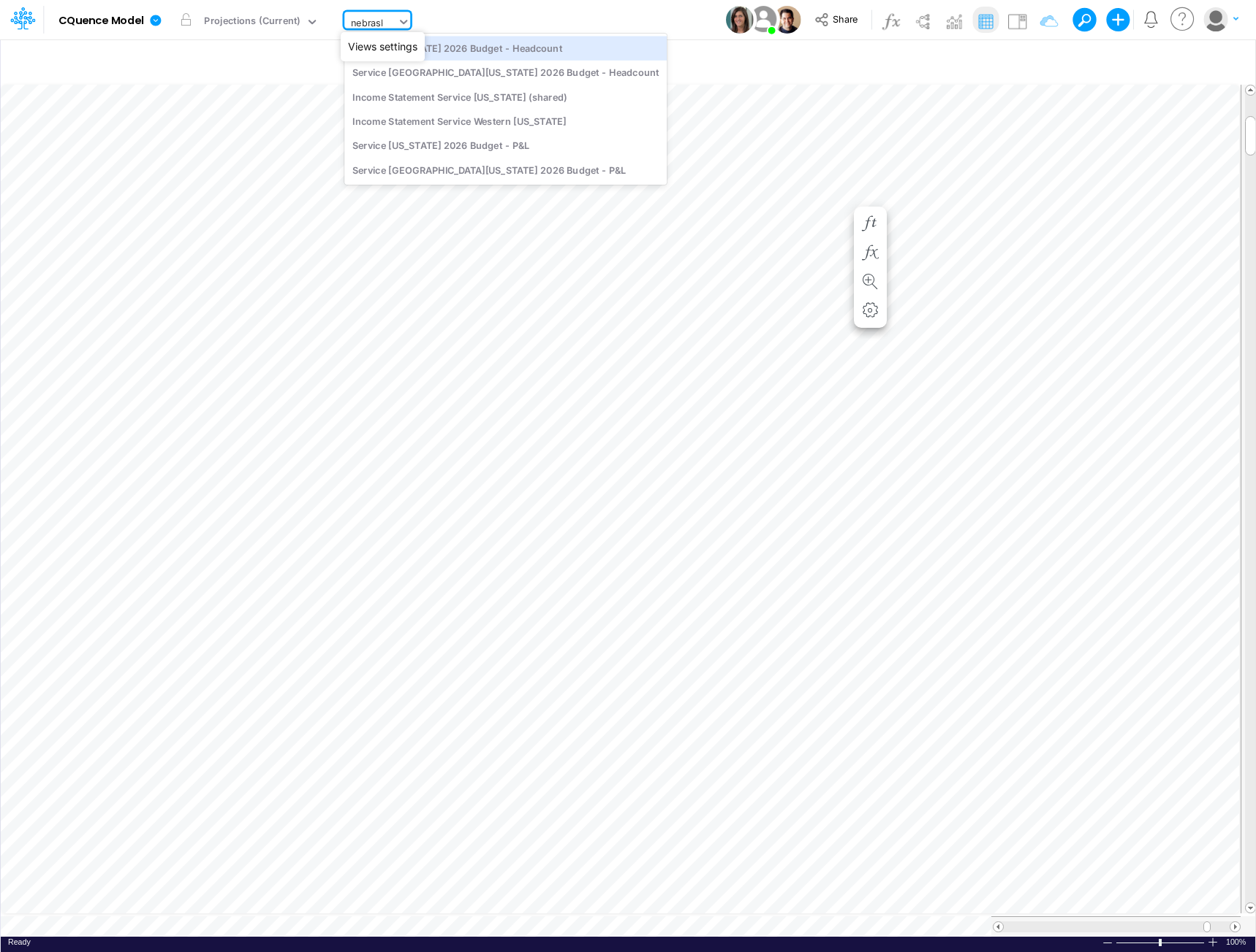
type input "nebraska"
click at [424, 49] on div "Service Nebraska 2026 Budget - Headcount" at bounding box center [506, 48] width 322 height 24
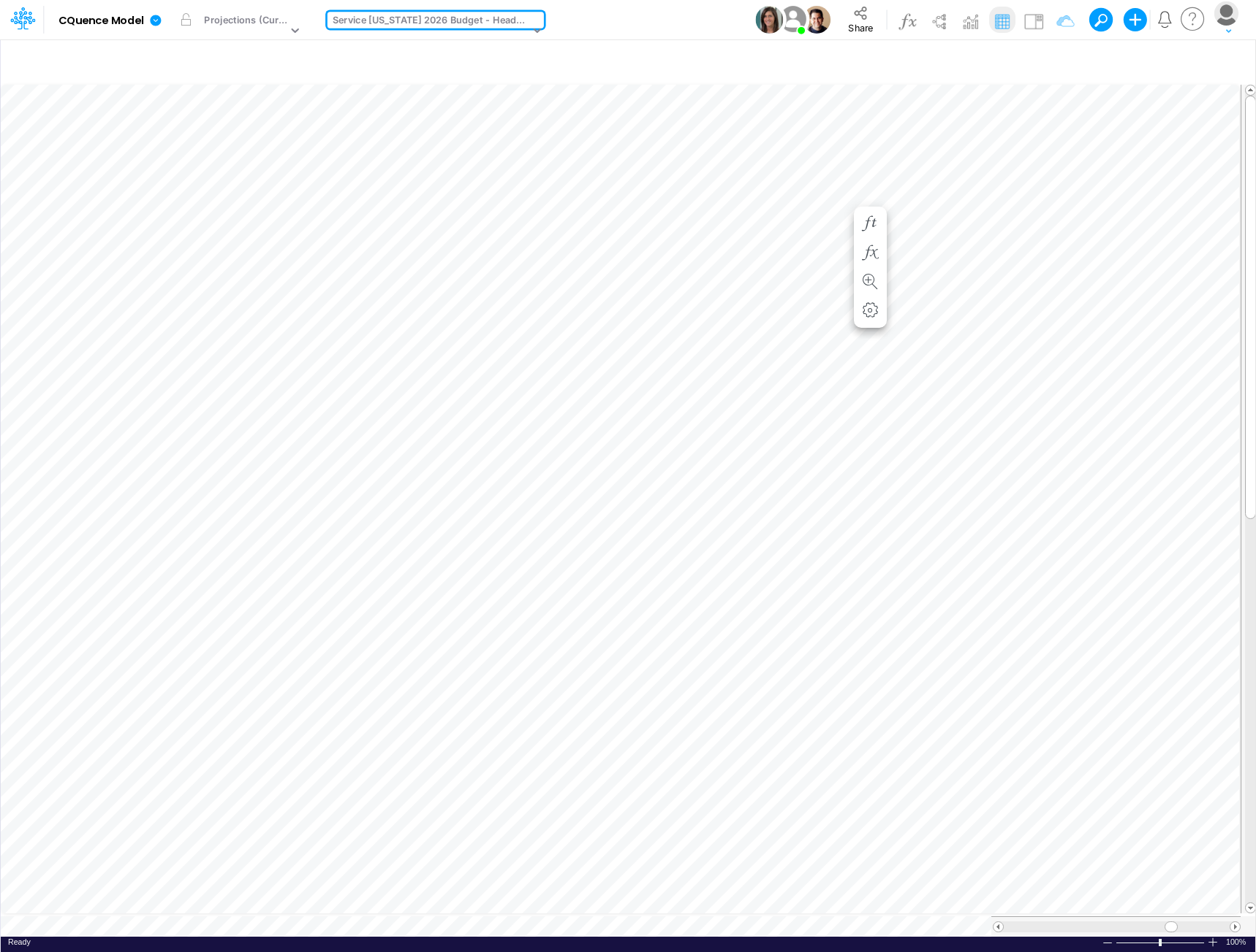
click at [459, 19] on div "Service Nebraska 2026 Budget - Headcount" at bounding box center [430, 20] width 196 height 17
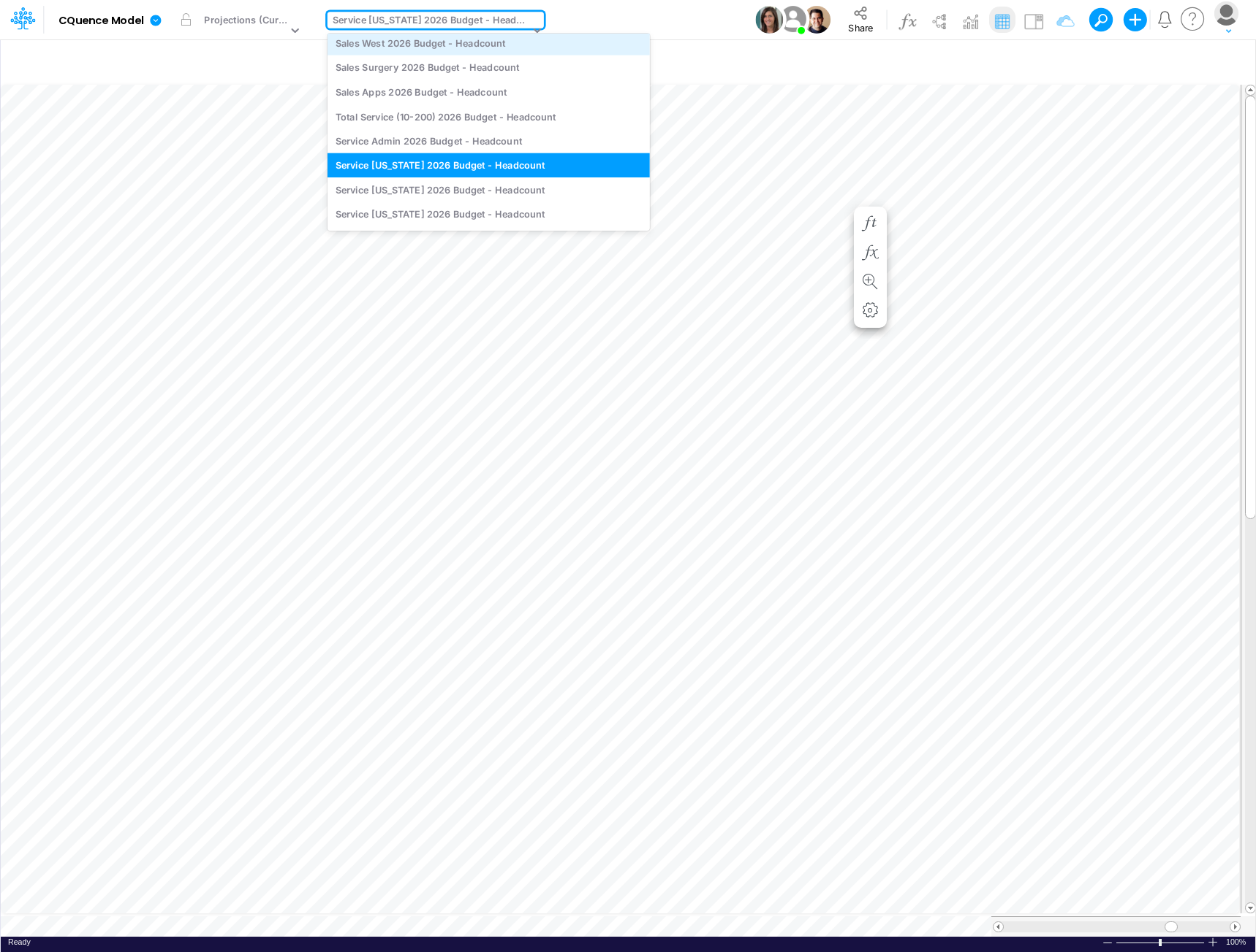
scroll to position [164, 0]
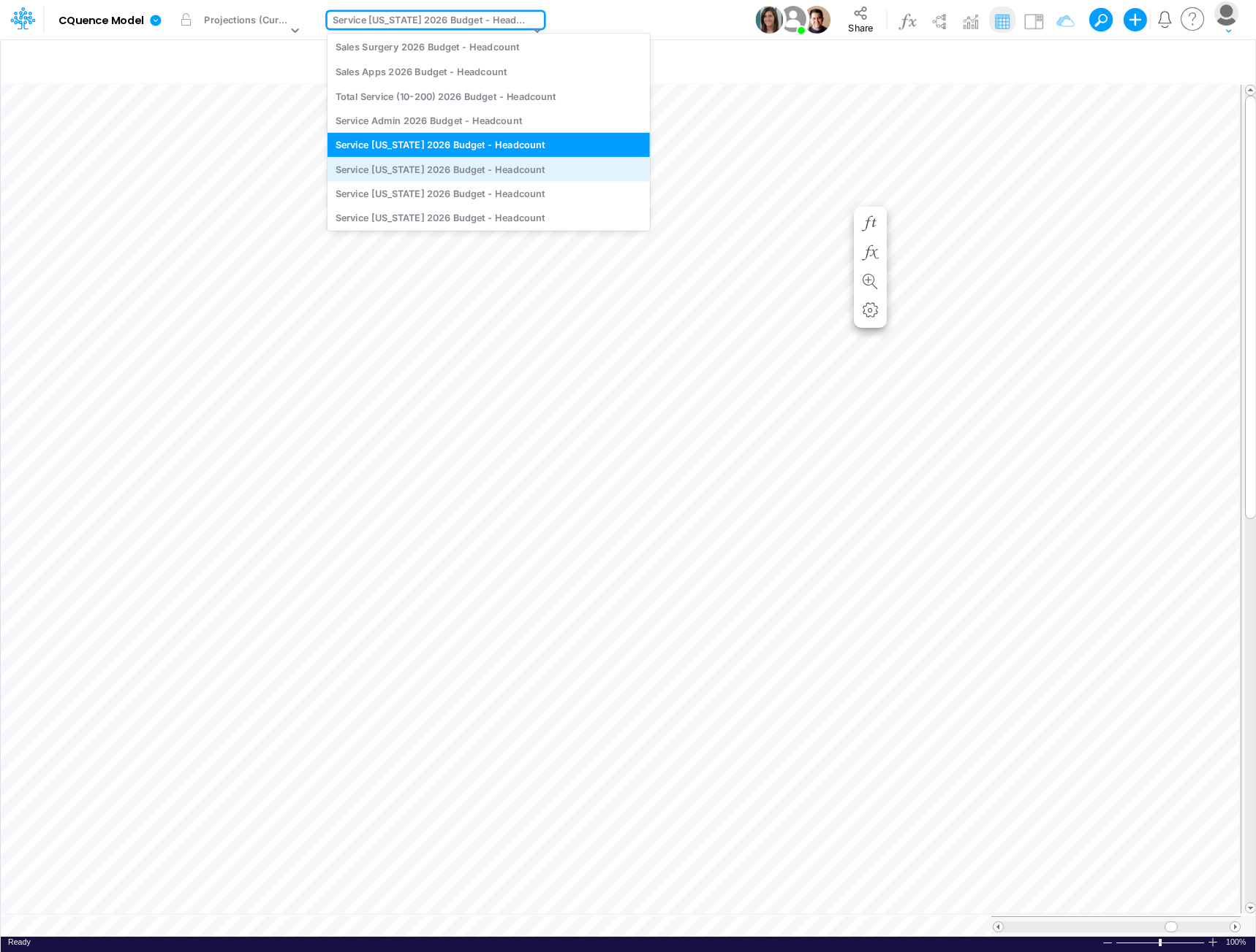
click at [438, 174] on div "Service Kansas 2026 Budget - Headcount" at bounding box center [488, 169] width 322 height 24
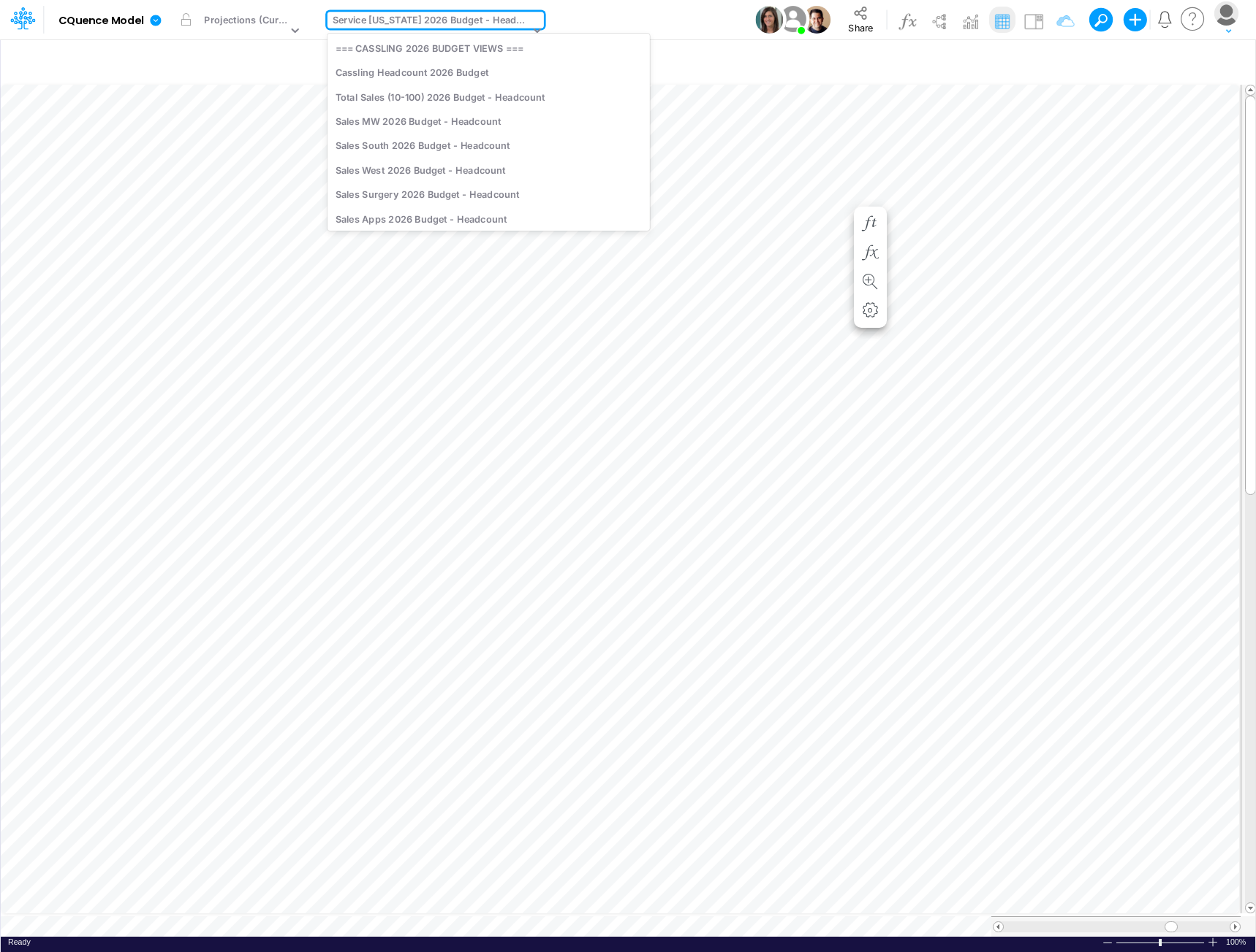
click at [482, 16] on div "Service Kansas 2026 Budget - Headcount" at bounding box center [430, 20] width 196 height 17
